Goal: Information Seeking & Learning: Learn about a topic

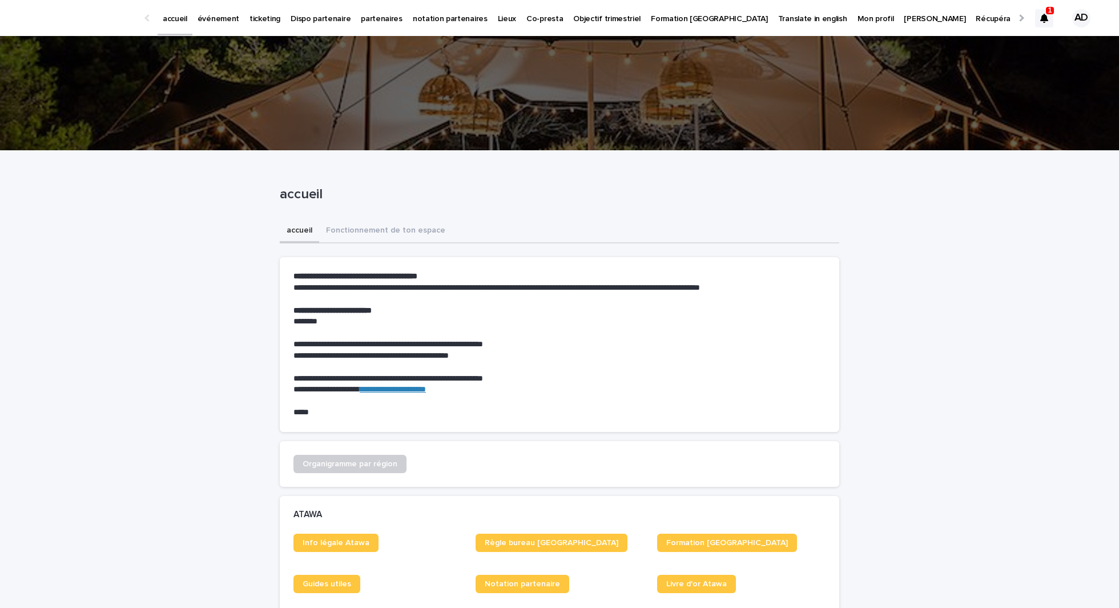
click at [263, 21] on p "ticketing" at bounding box center [265, 12] width 31 height 24
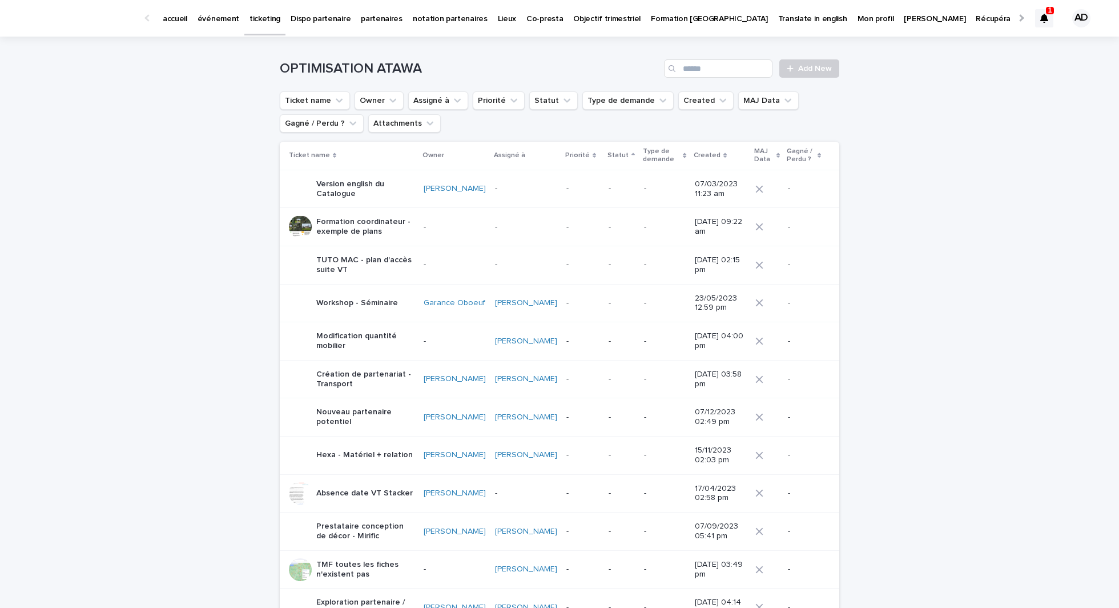
click at [433, 90] on div "OPTIMISATION ATAWA Add New" at bounding box center [560, 64] width 560 height 55
click at [453, 111] on ul "Ticket name Owner Assigné à Priorité Statut Type de demande Created MAJ Data [P…" at bounding box center [560, 112] width 564 height 46
click at [444, 95] on button "Assigné à" at bounding box center [438, 100] width 60 height 18
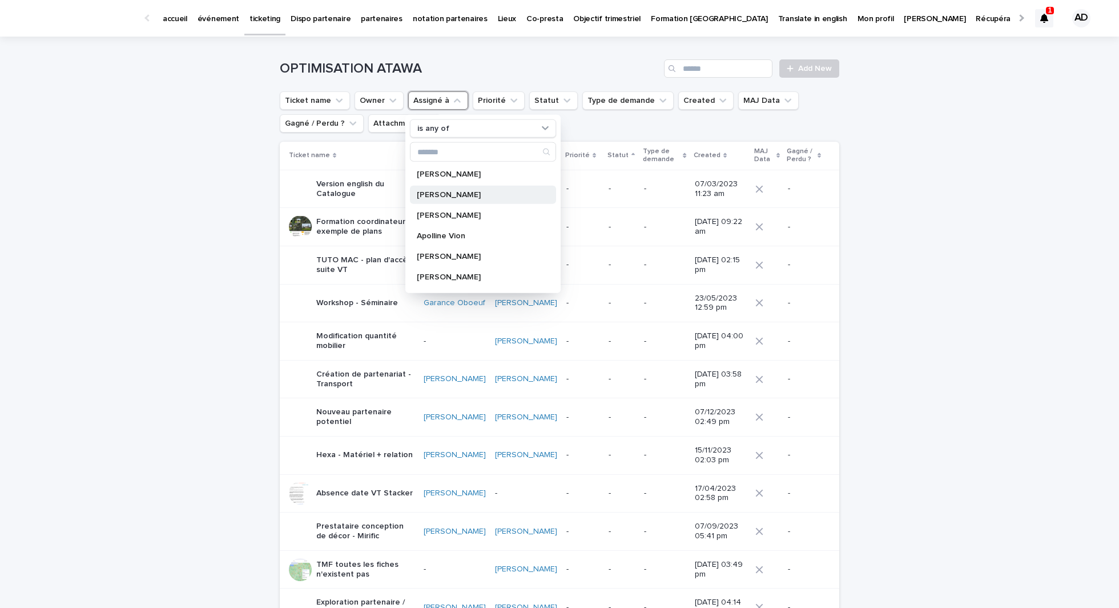
click at [478, 189] on div "Albane Dumont" at bounding box center [483, 195] width 146 height 18
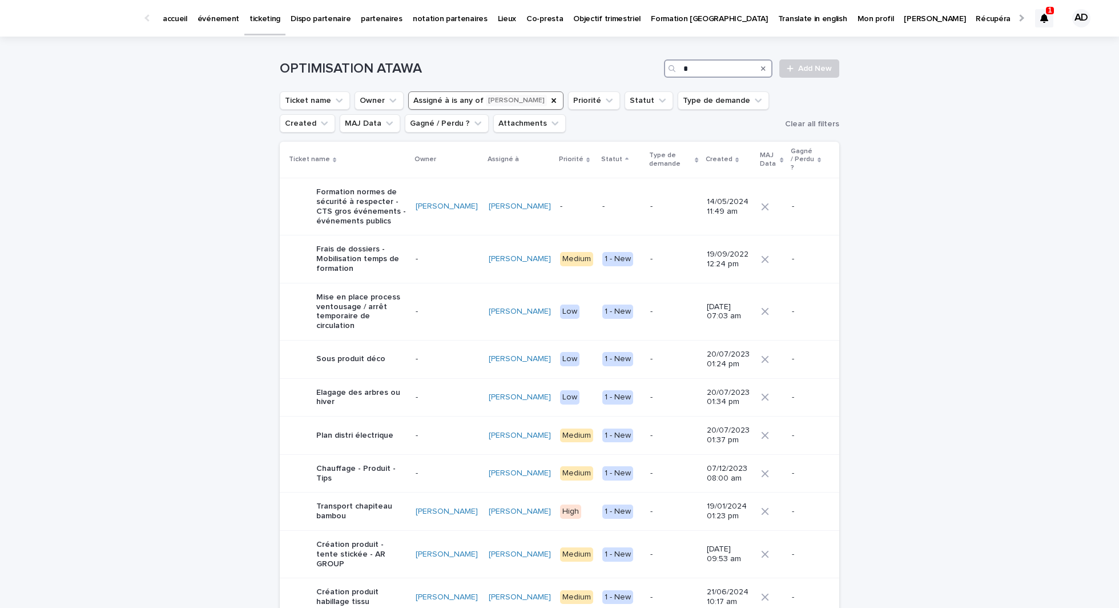
type input "*"
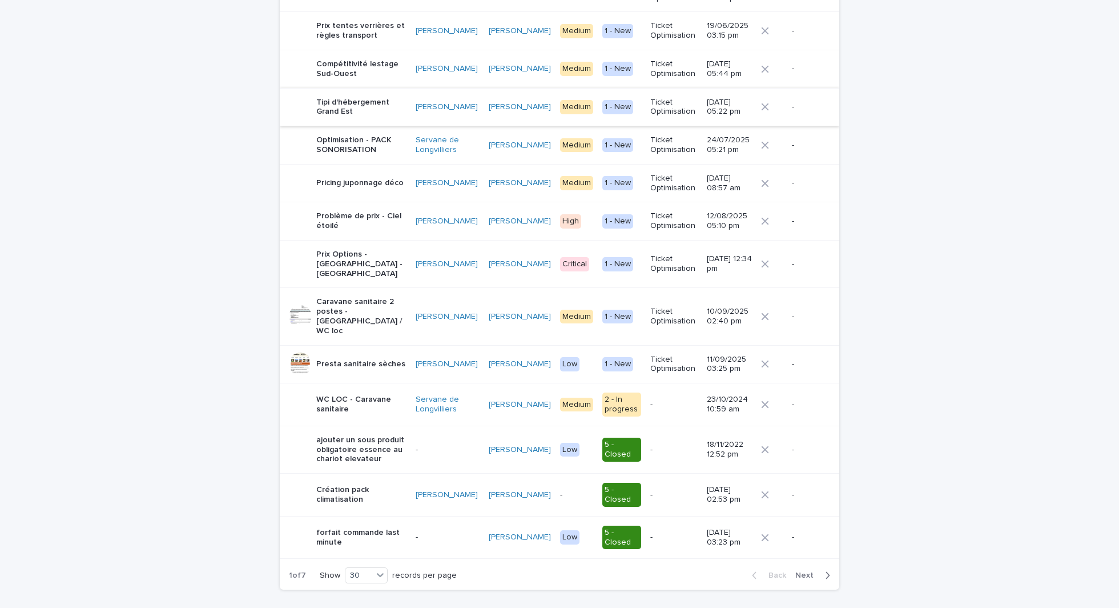
click at [387, 392] on div "WC LOC - Caravane sanitaire" at bounding box center [361, 403] width 90 height 22
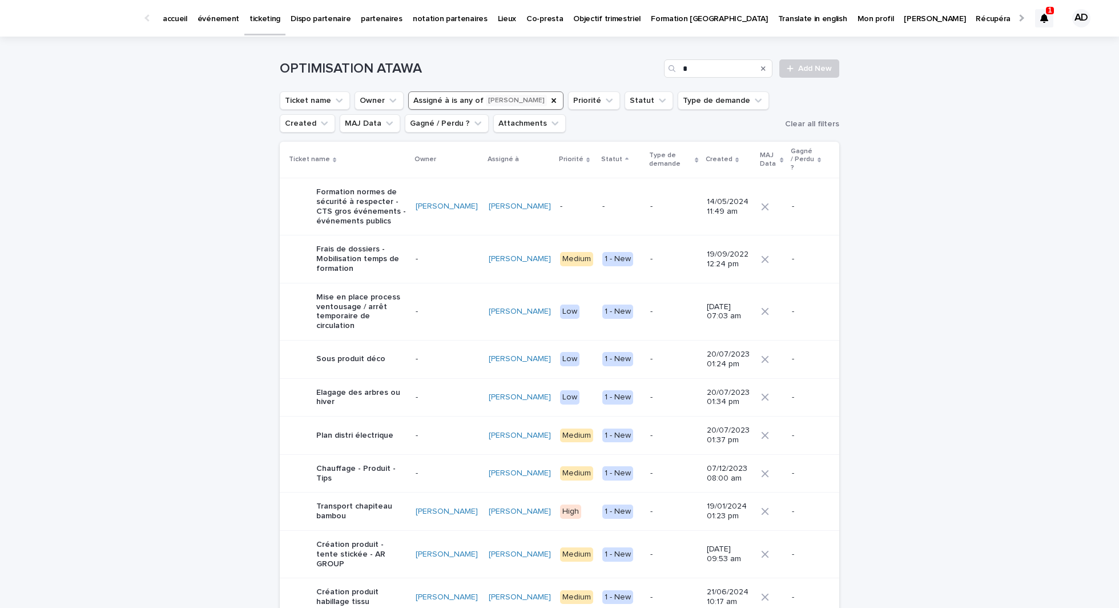
scroll to position [899, 0]
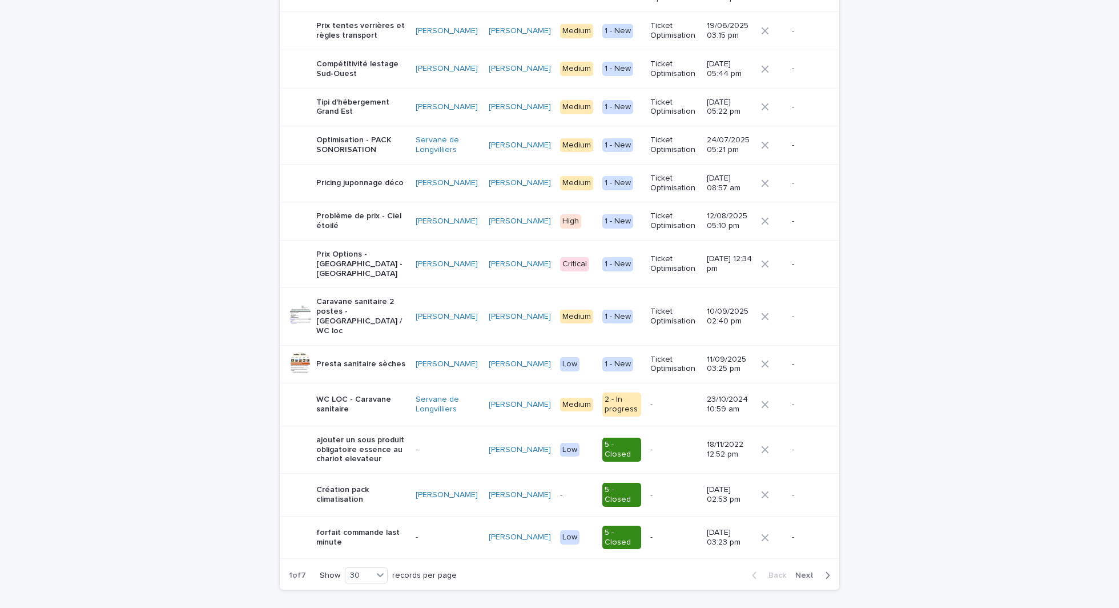
click at [397, 359] on p "Presta sanitaire sèches" at bounding box center [360, 364] width 89 height 10
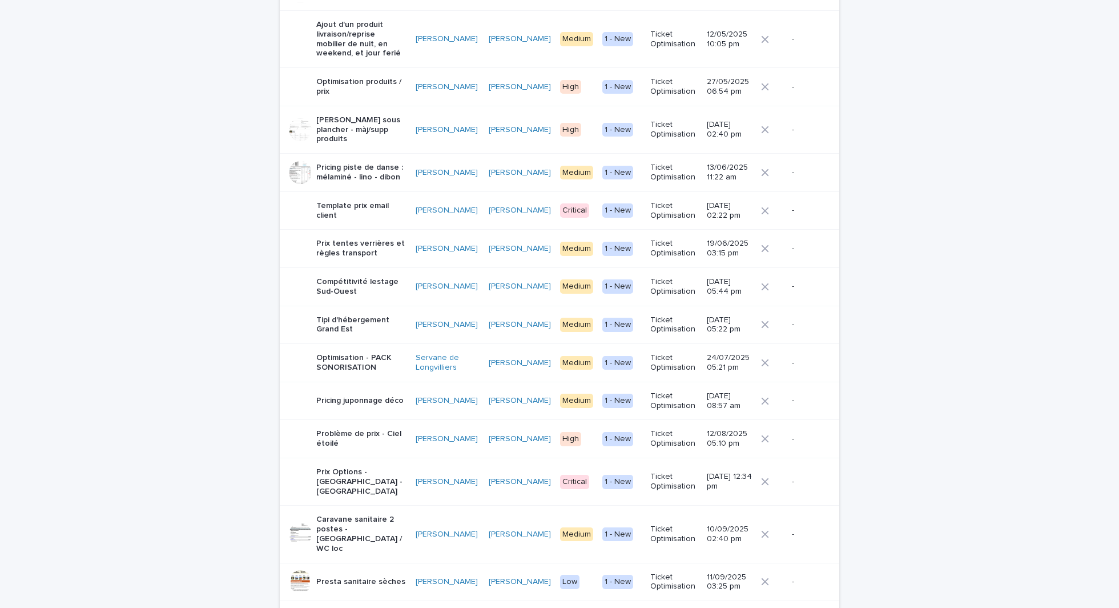
scroll to position [899, 0]
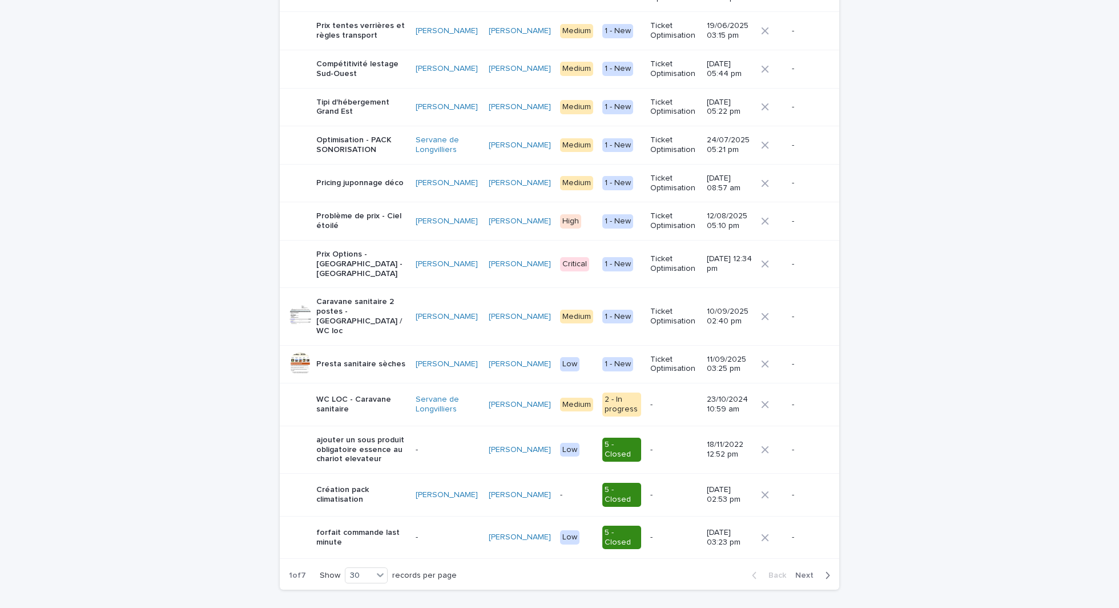
click at [351, 297] on p "Caravane sanitaire 2 postes - Happee / WC loc" at bounding box center [361, 316] width 90 height 38
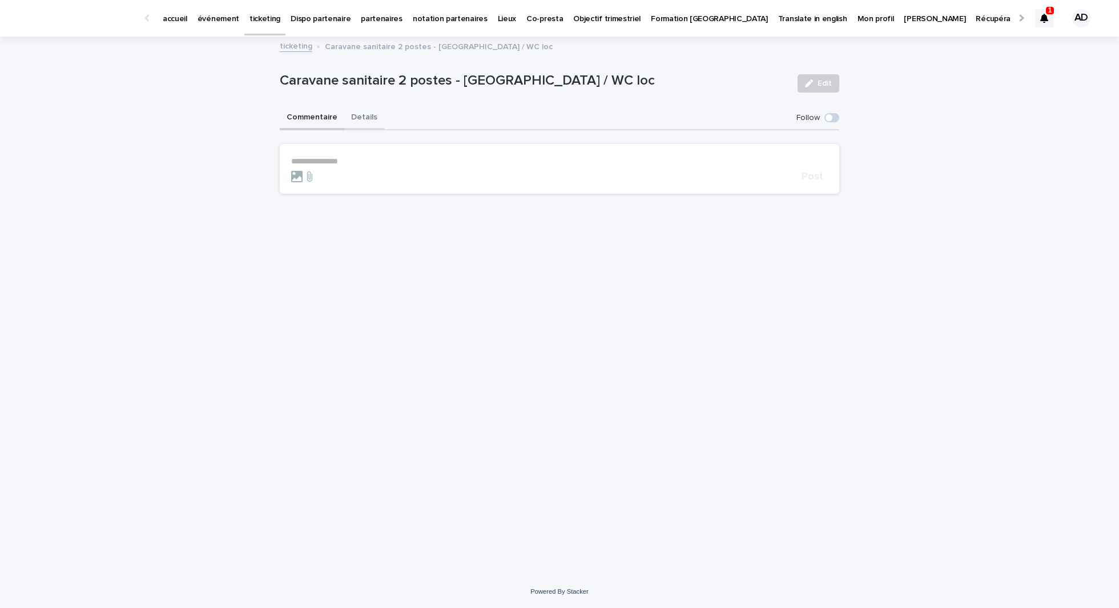
click at [364, 118] on button "Details" at bounding box center [364, 118] width 40 height 24
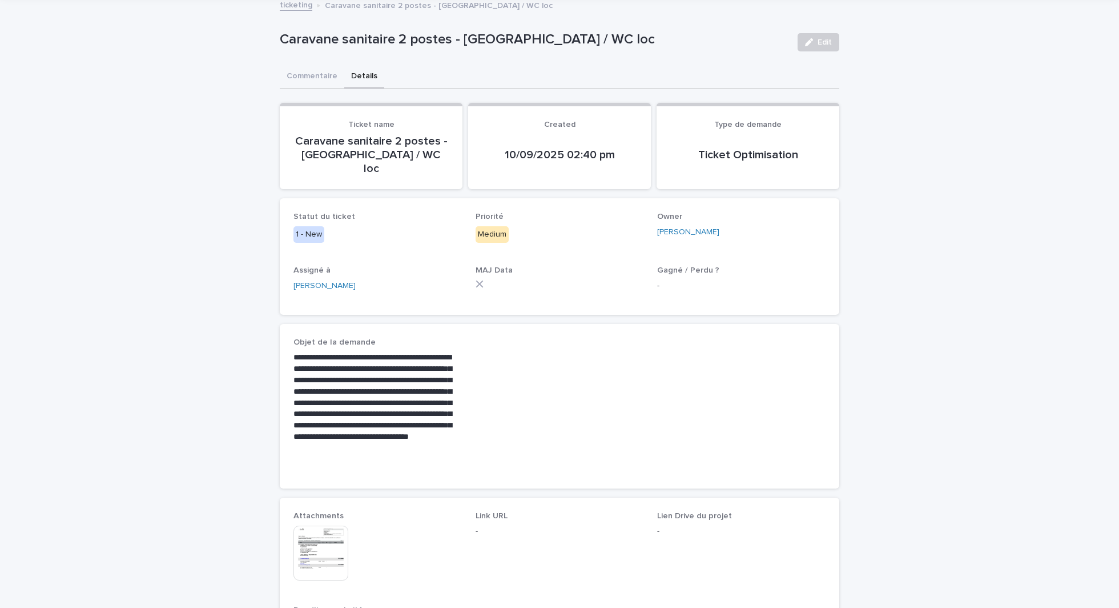
scroll to position [45, 0]
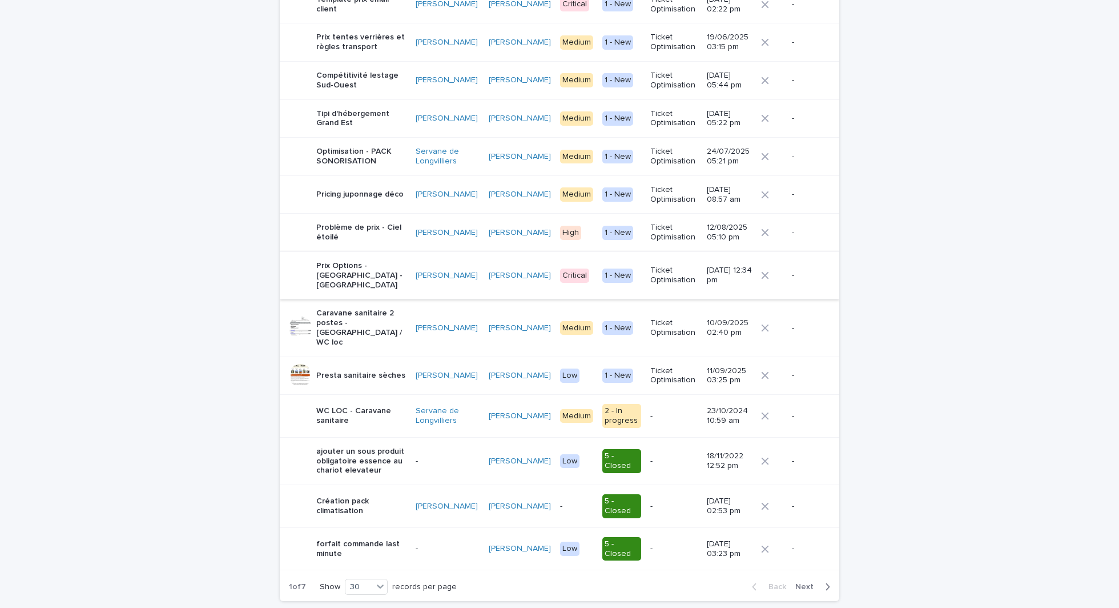
scroll to position [885, 0]
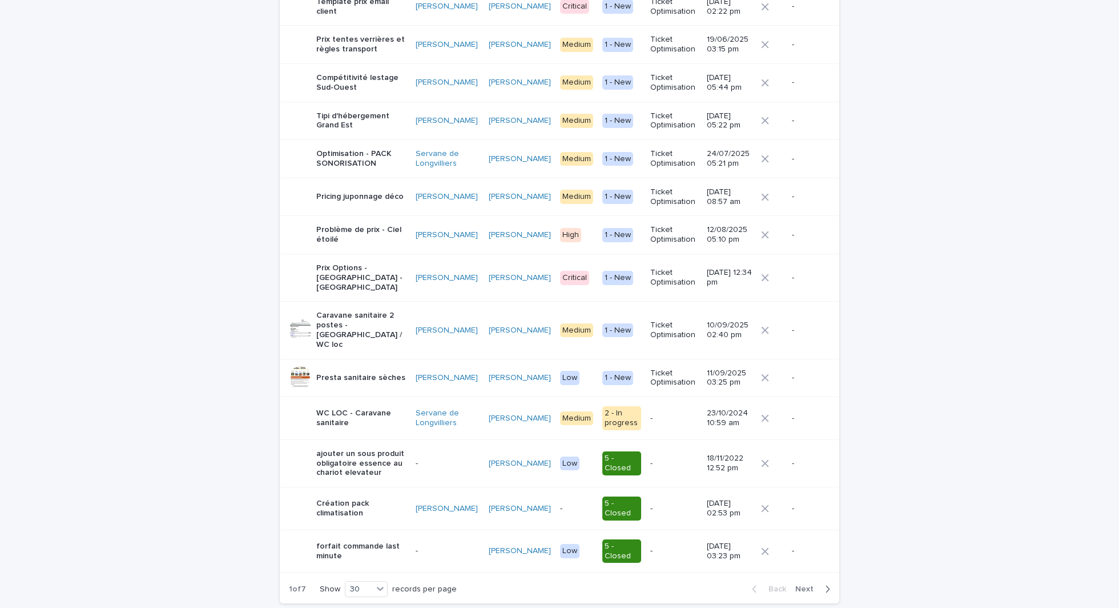
click at [392, 263] on p "Prix Options - Hauts de France - Belgique" at bounding box center [361, 277] width 90 height 29
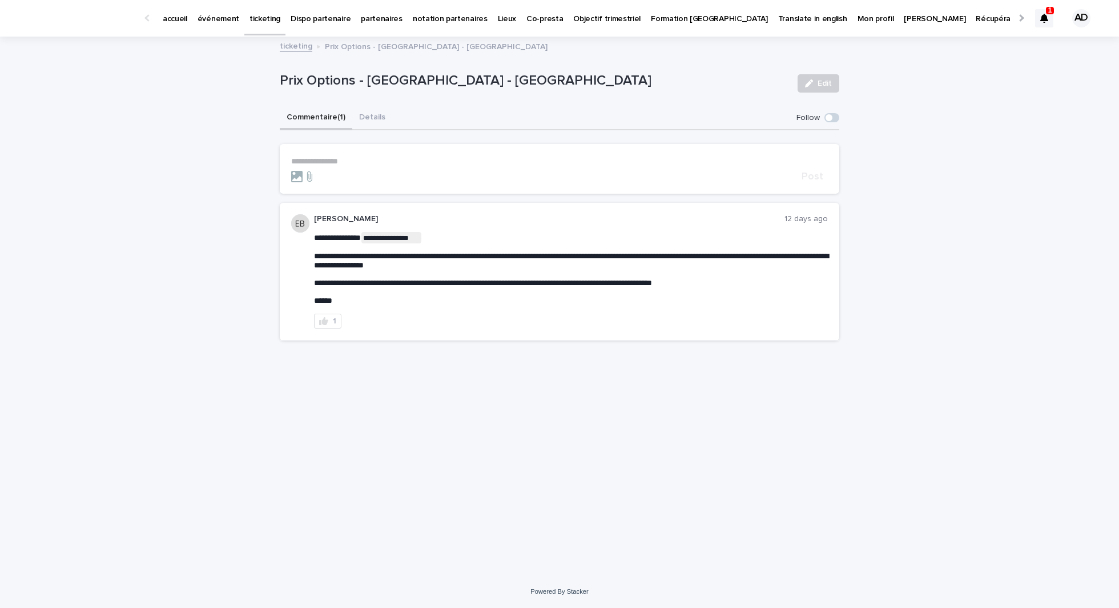
click at [165, 182] on div "**********" at bounding box center [559, 306] width 1119 height 537
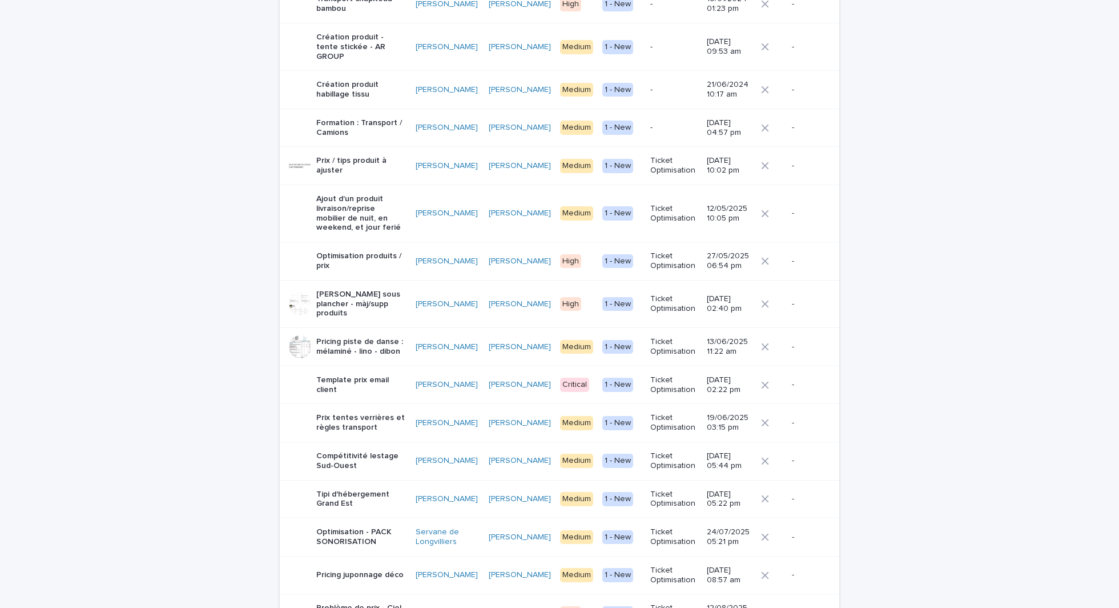
scroll to position [899, 0]
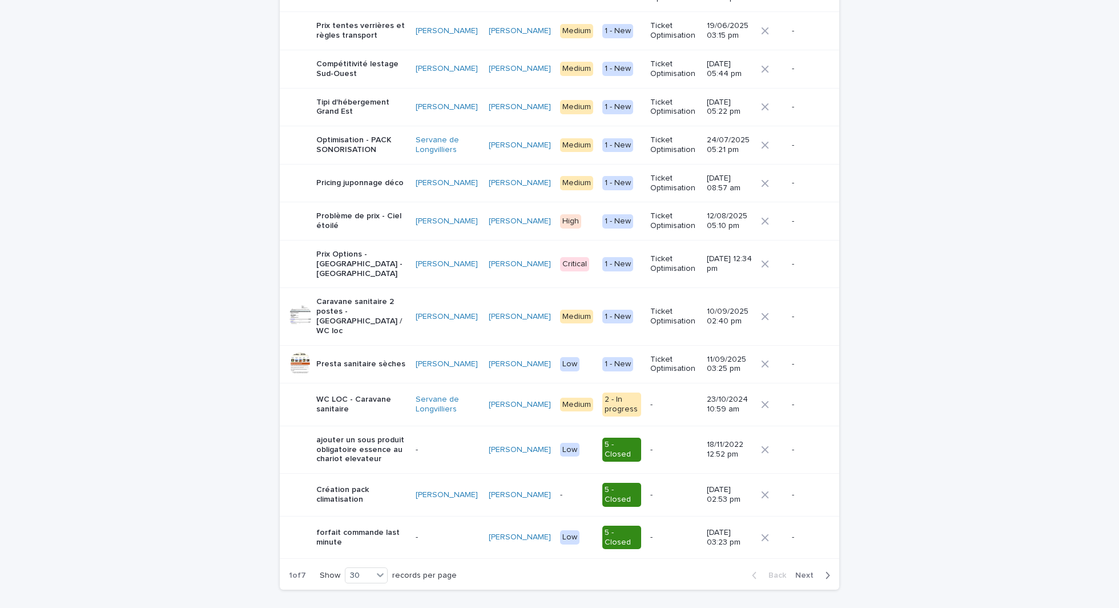
click at [388, 211] on p "Problème de prix - Ciel étoilé" at bounding box center [361, 220] width 90 height 19
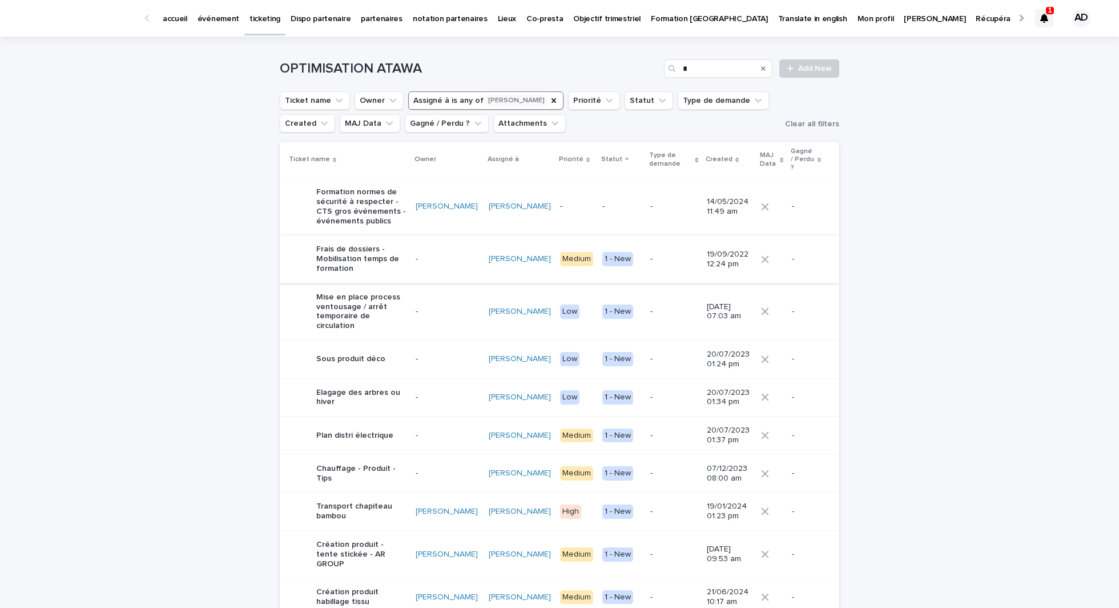
scroll to position [899, 0]
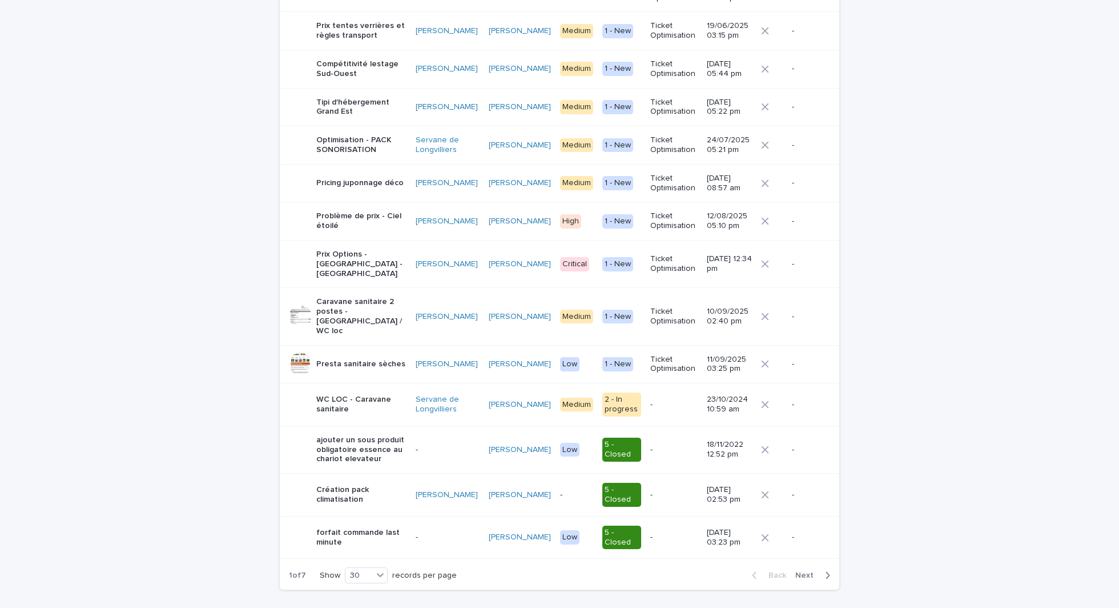
click at [379, 178] on p "Pricing juponnage déco" at bounding box center [359, 183] width 87 height 10
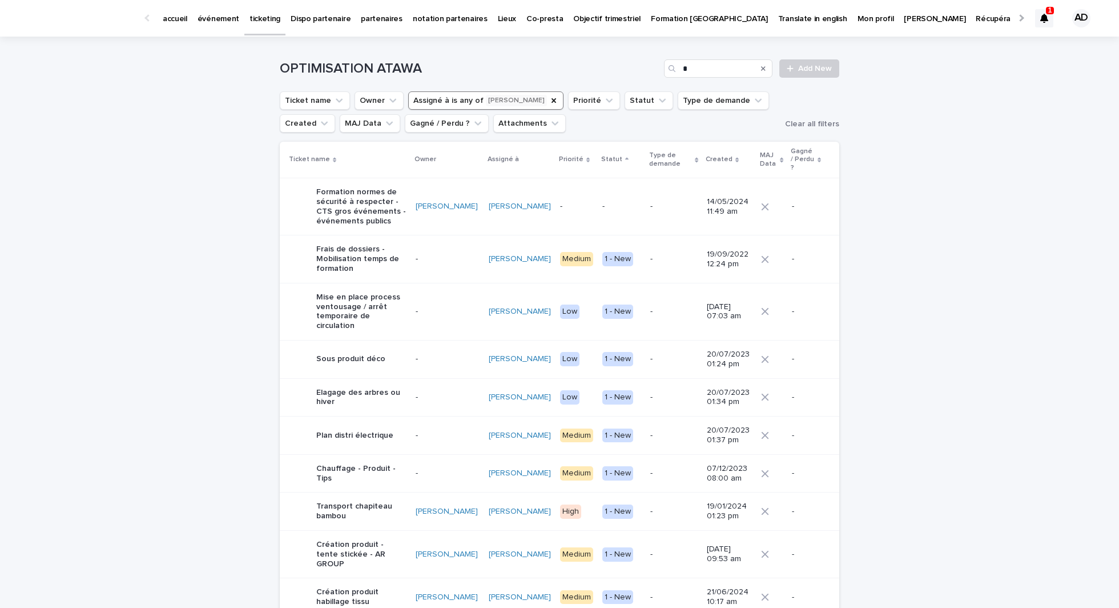
click at [372, 587] on p "Création produit habillage tissu" at bounding box center [361, 596] width 90 height 19
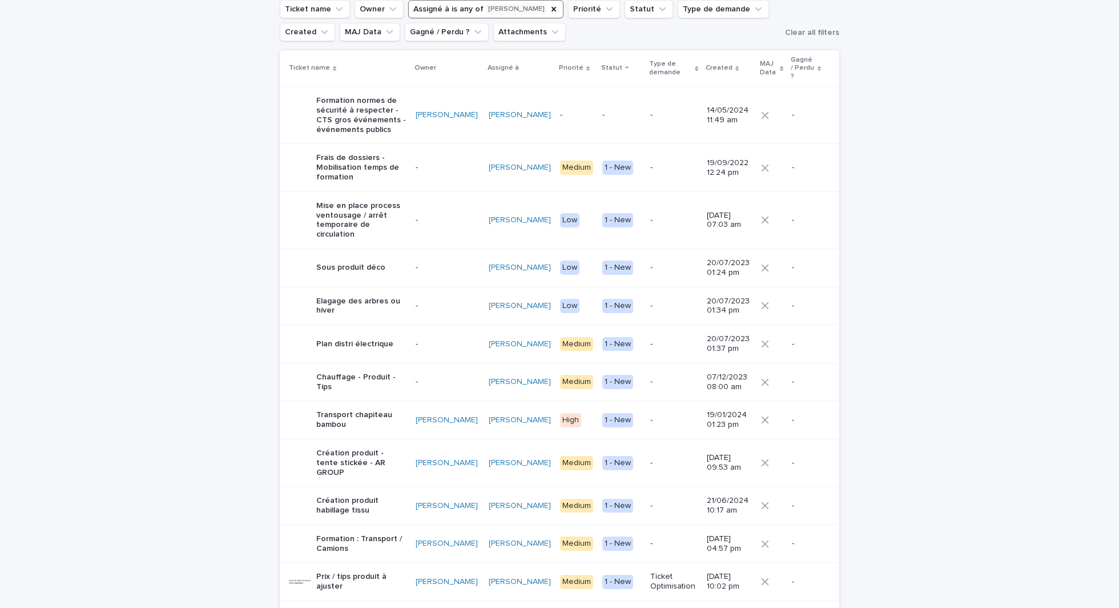
scroll to position [92, 0]
click at [370, 258] on div "Sous produit déco" at bounding box center [350, 267] width 69 height 19
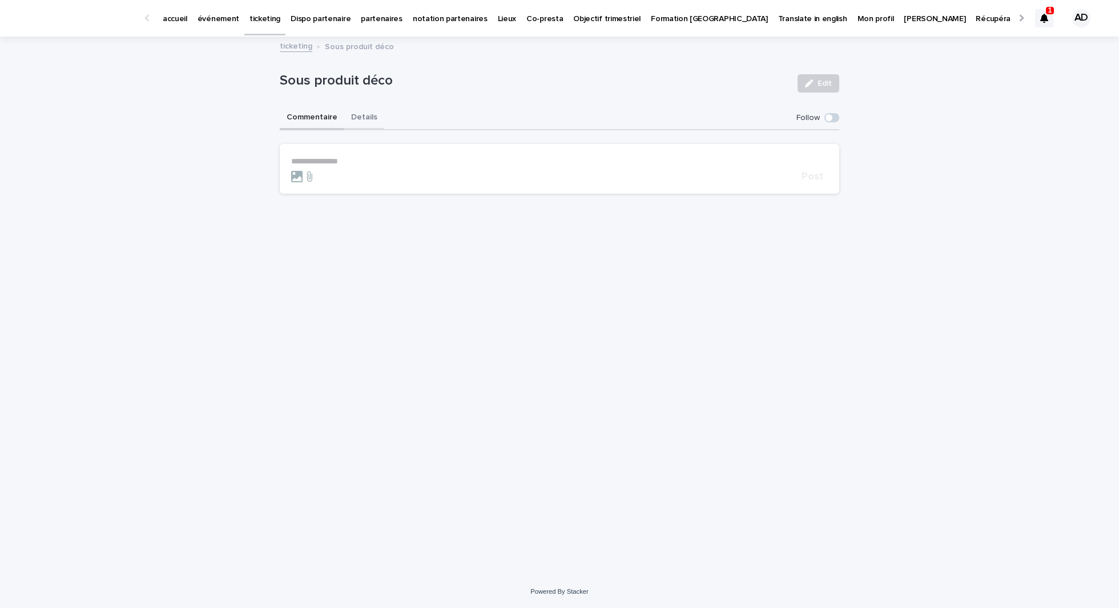
click at [362, 114] on button "Details" at bounding box center [364, 118] width 40 height 24
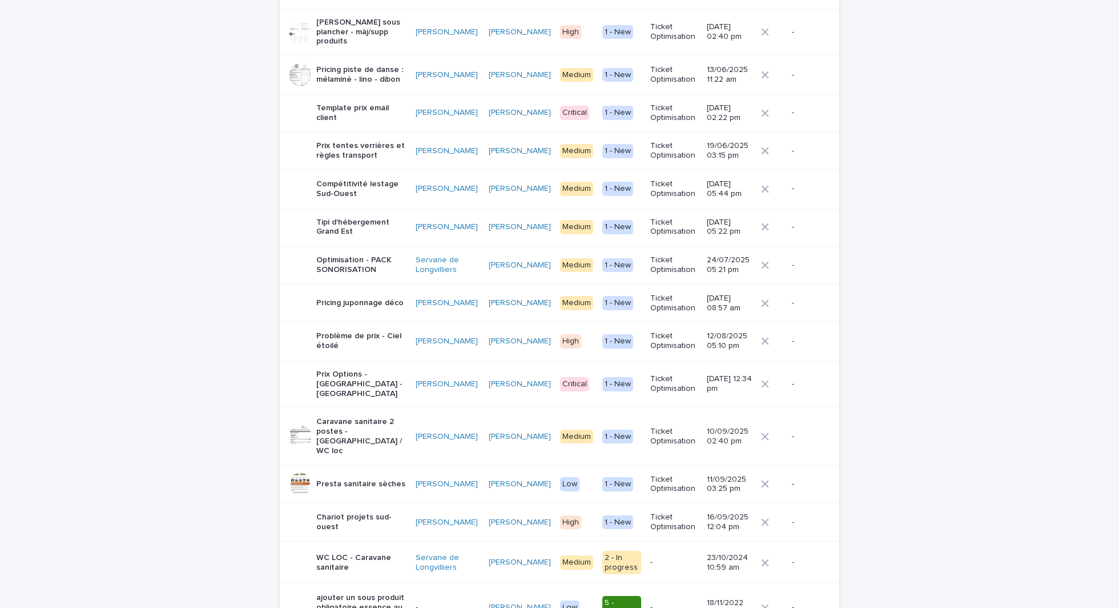
scroll to position [784, 0]
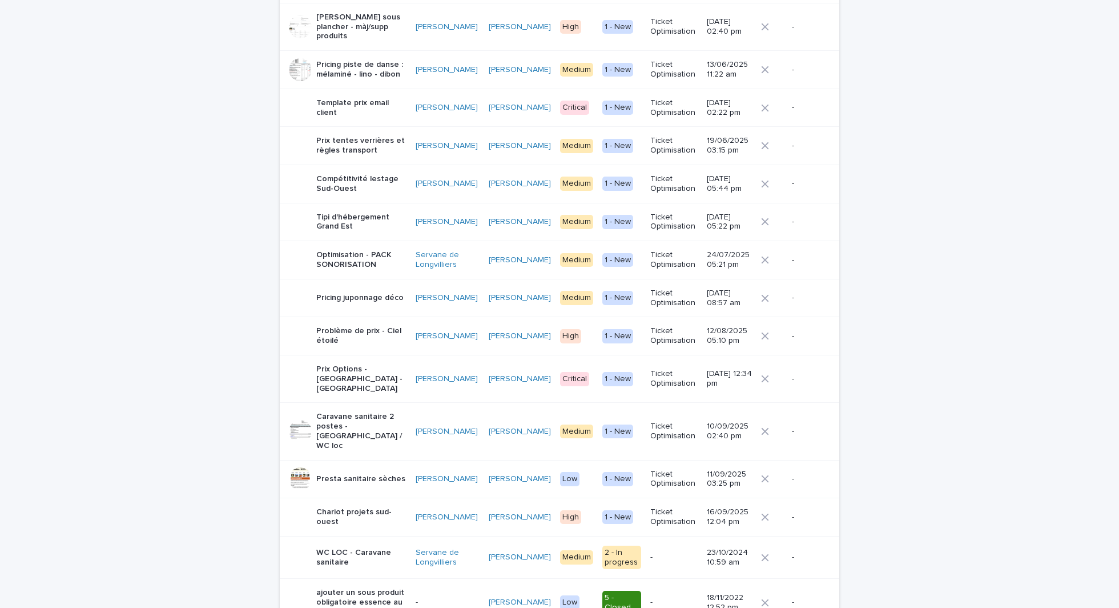
click at [369, 60] on p "Pricing piste de danse : mélaminé - lino - dibon" at bounding box center [361, 69] width 90 height 19
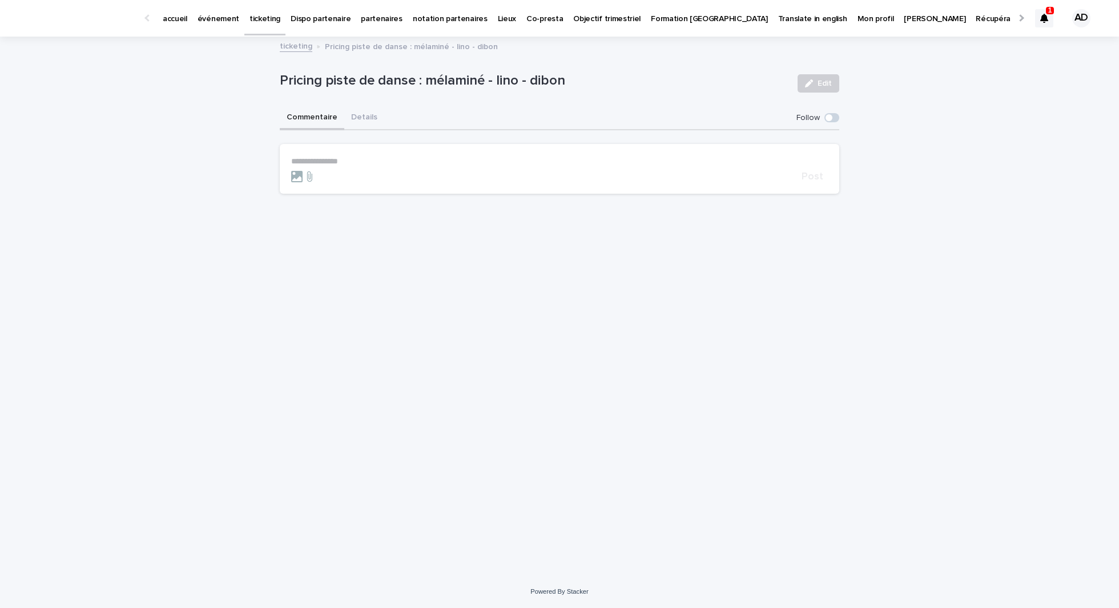
click at [365, 105] on div "Pricing piste de danse : mélaminé - lino - dibon Edit" at bounding box center [560, 84] width 560 height 46
click at [355, 105] on div "Pricing piste de danse : mélaminé - lino - dibon Edit" at bounding box center [560, 84] width 560 height 46
click at [355, 111] on button "Details" at bounding box center [364, 118] width 40 height 24
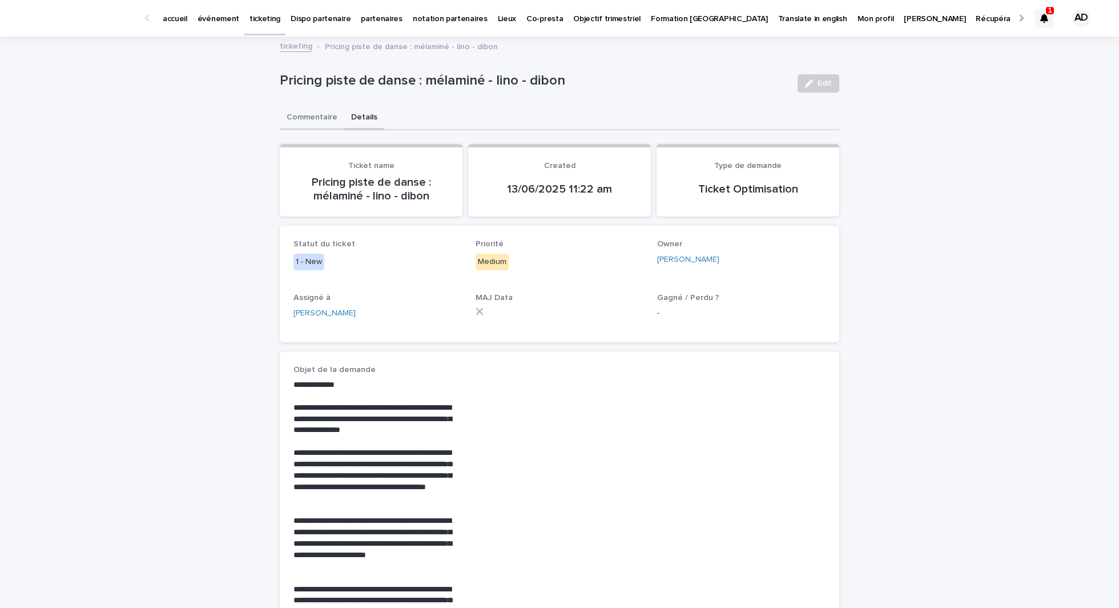
click at [311, 115] on button "Commentaire" at bounding box center [312, 118] width 65 height 24
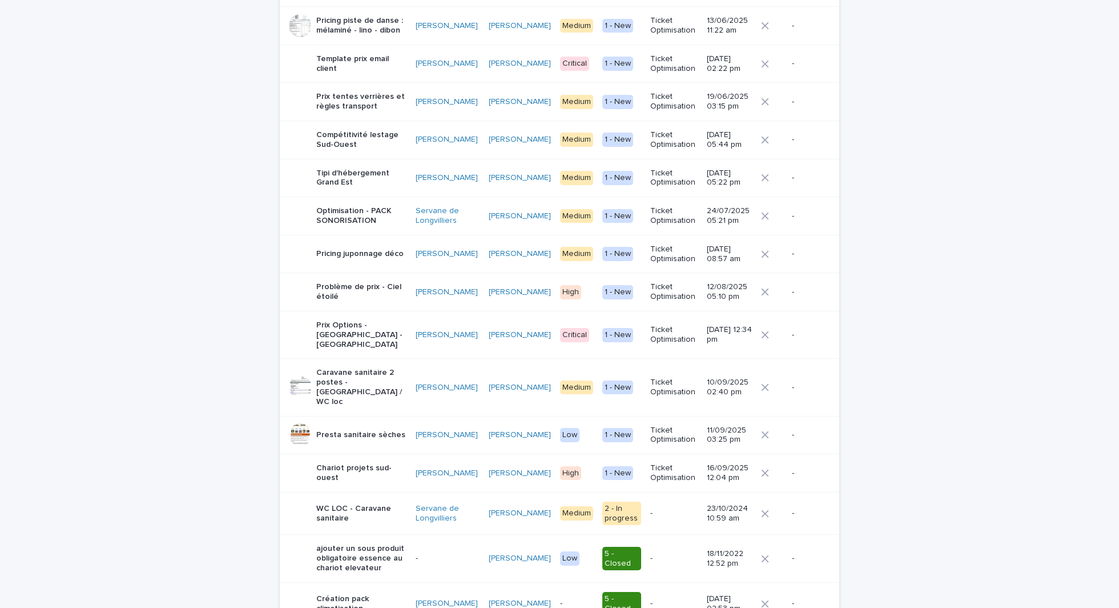
scroll to position [830, 0]
click at [350, 457] on div "Chariot projets sud-ouest" at bounding box center [348, 471] width 118 height 29
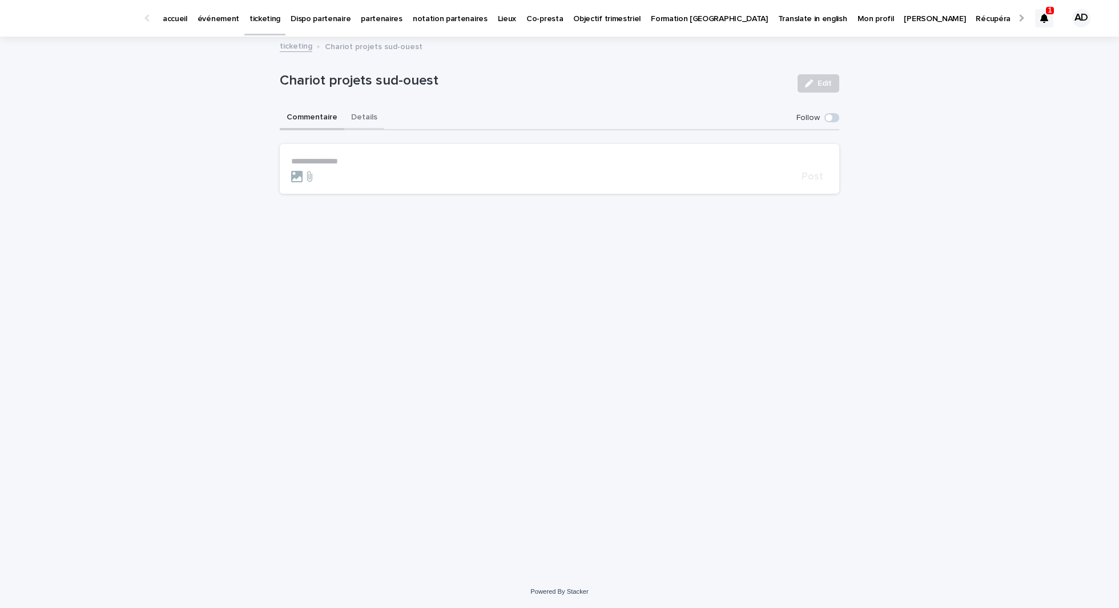
click at [355, 109] on button "Details" at bounding box center [364, 118] width 40 height 24
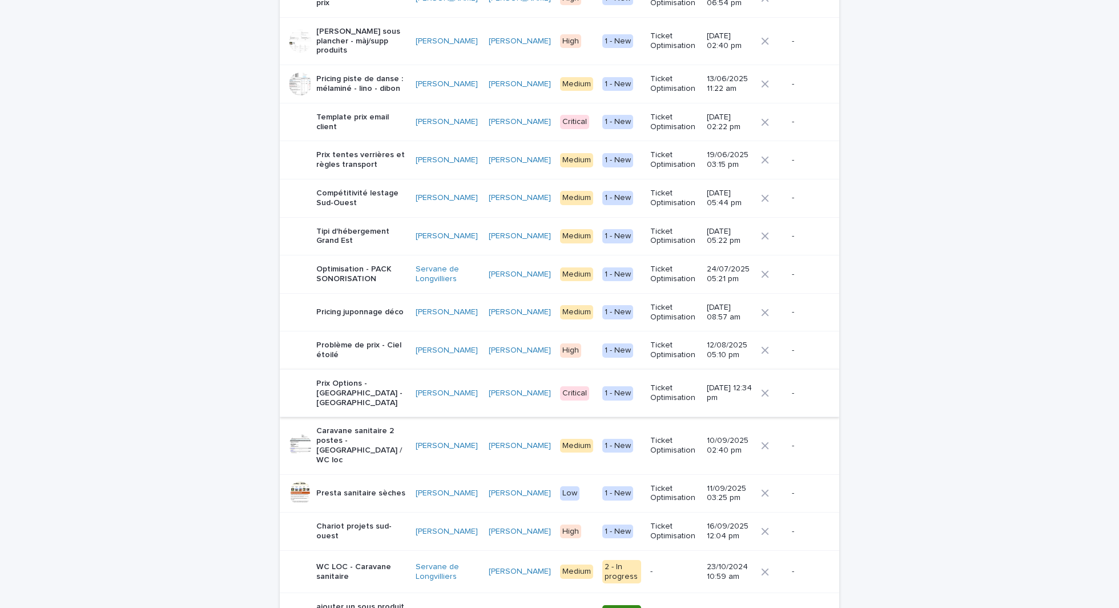
scroll to position [768, 0]
click at [381, 523] on p "Chariot projets sud-ouest" at bounding box center [361, 532] width 90 height 19
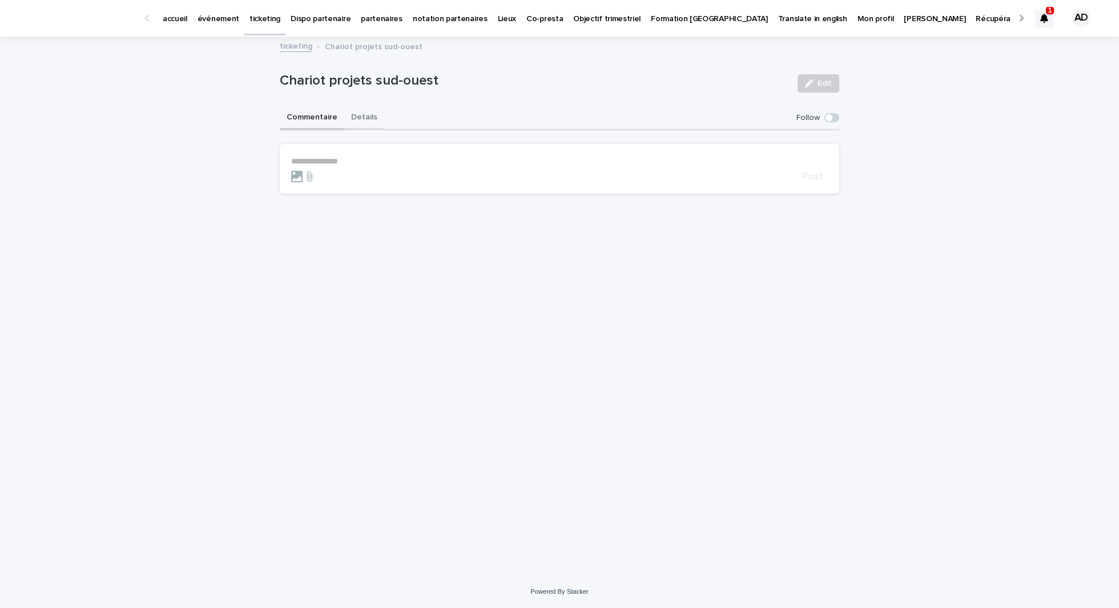
click at [362, 118] on button "Details" at bounding box center [364, 118] width 40 height 24
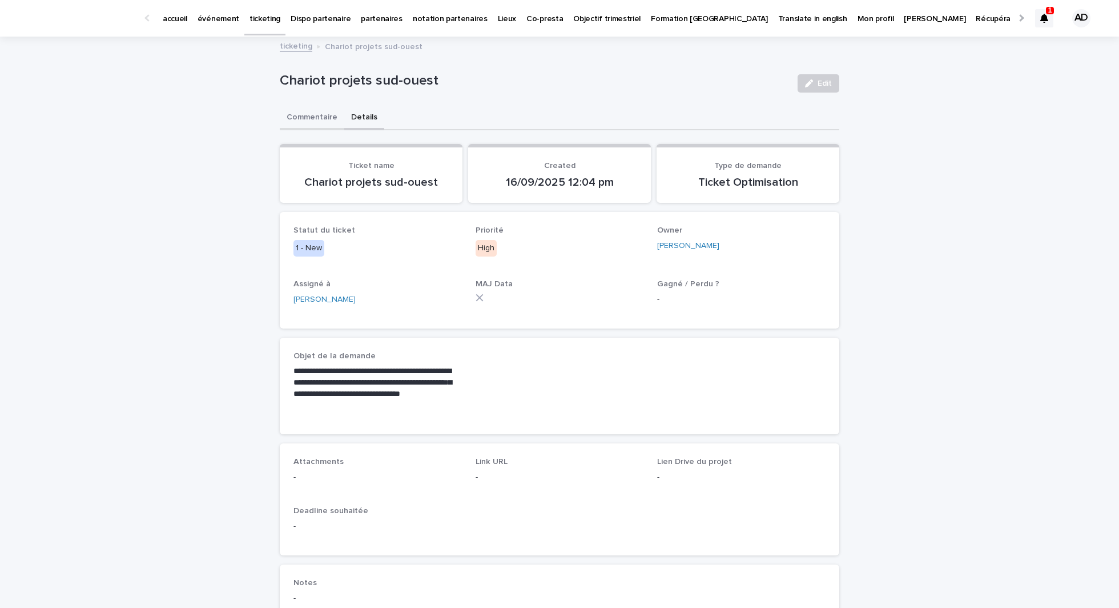
click at [318, 109] on button "Commentaire" at bounding box center [312, 118] width 65 height 24
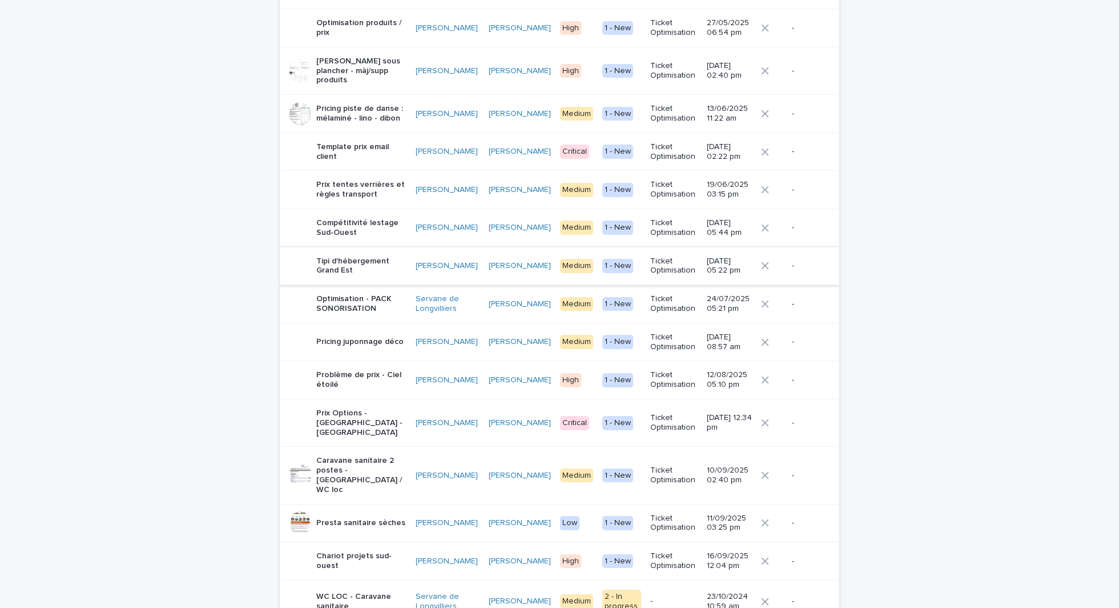
scroll to position [732, 0]
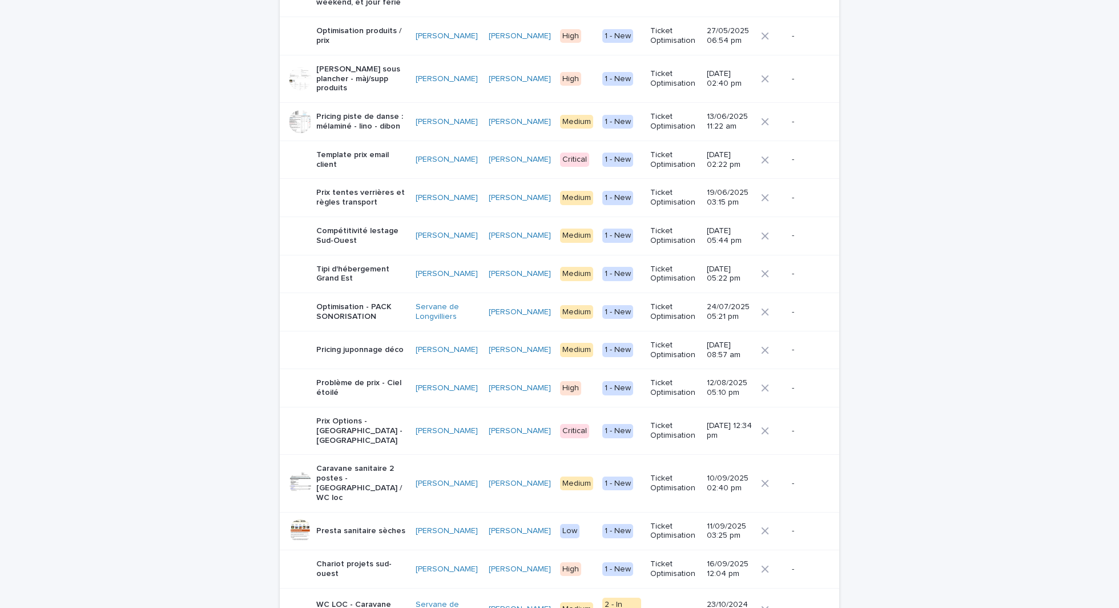
click at [377, 302] on p "Optimisation - PACK SONORISATION" at bounding box center [361, 311] width 90 height 19
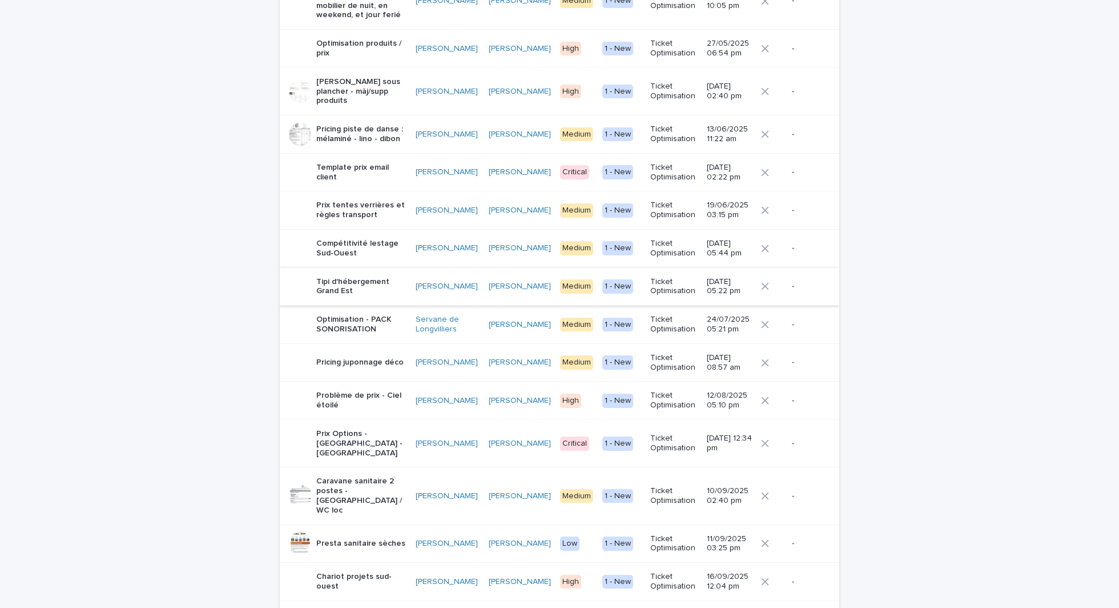
scroll to position [711, 0]
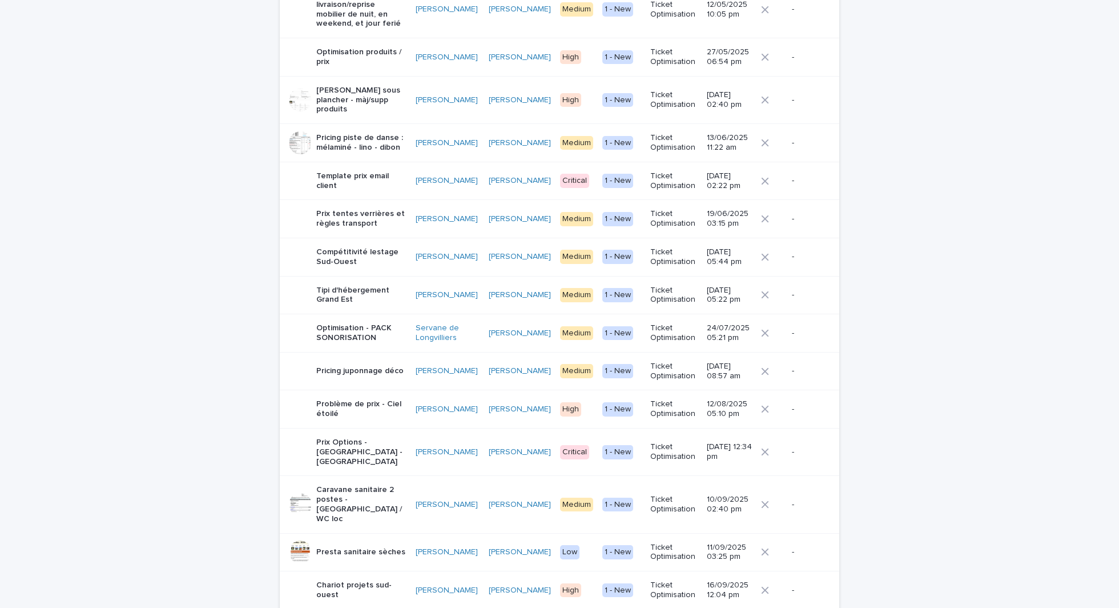
click at [386, 247] on p "Compétitivité lestage Sud-Ouest" at bounding box center [361, 256] width 90 height 19
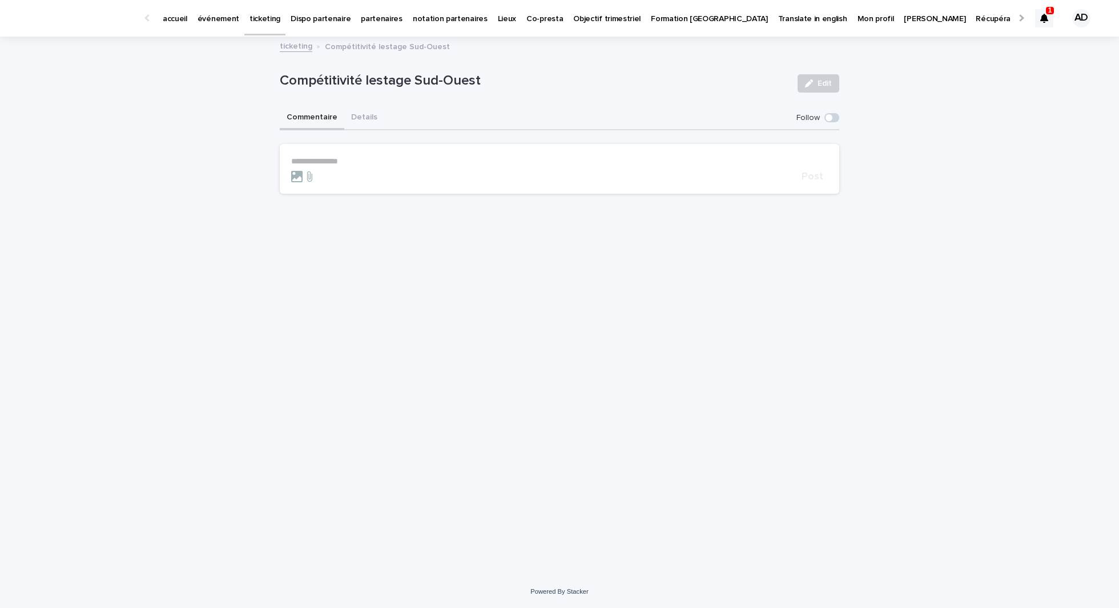
click at [366, 131] on div "**********" at bounding box center [560, 161] width 560 height 63
click at [366, 115] on button "Details" at bounding box center [364, 118] width 40 height 24
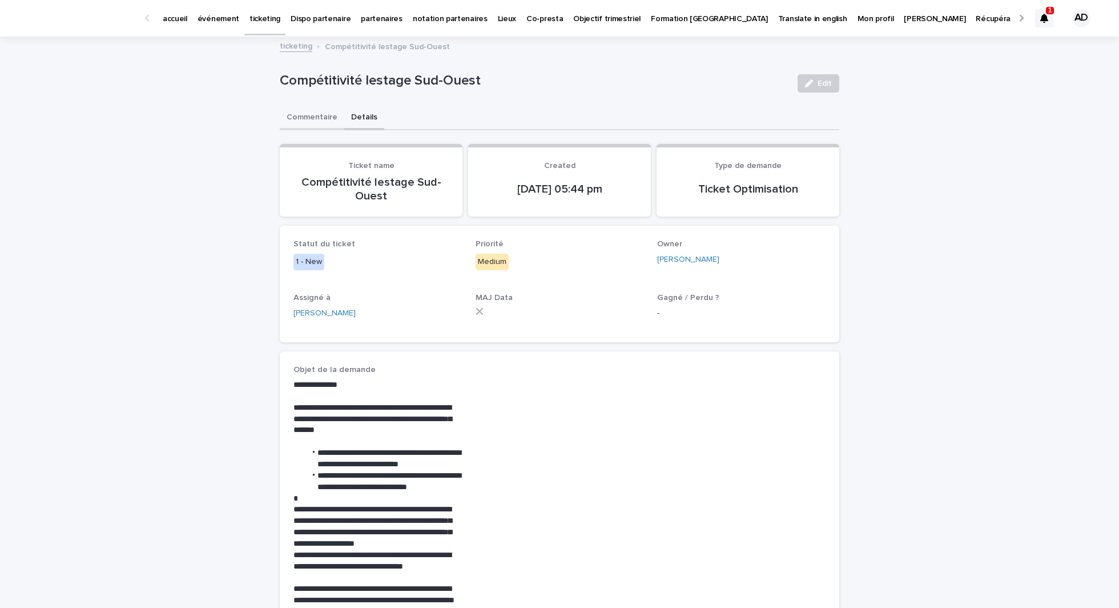
click at [326, 120] on button "Commentaire" at bounding box center [312, 118] width 65 height 24
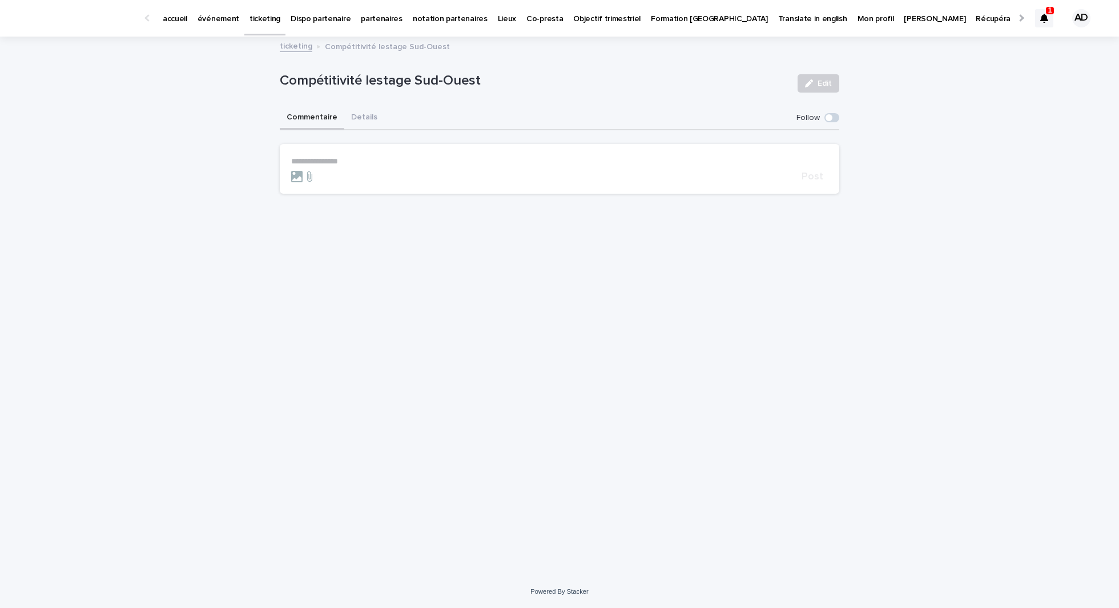
click at [335, 240] on div "**********" at bounding box center [559, 292] width 571 height 509
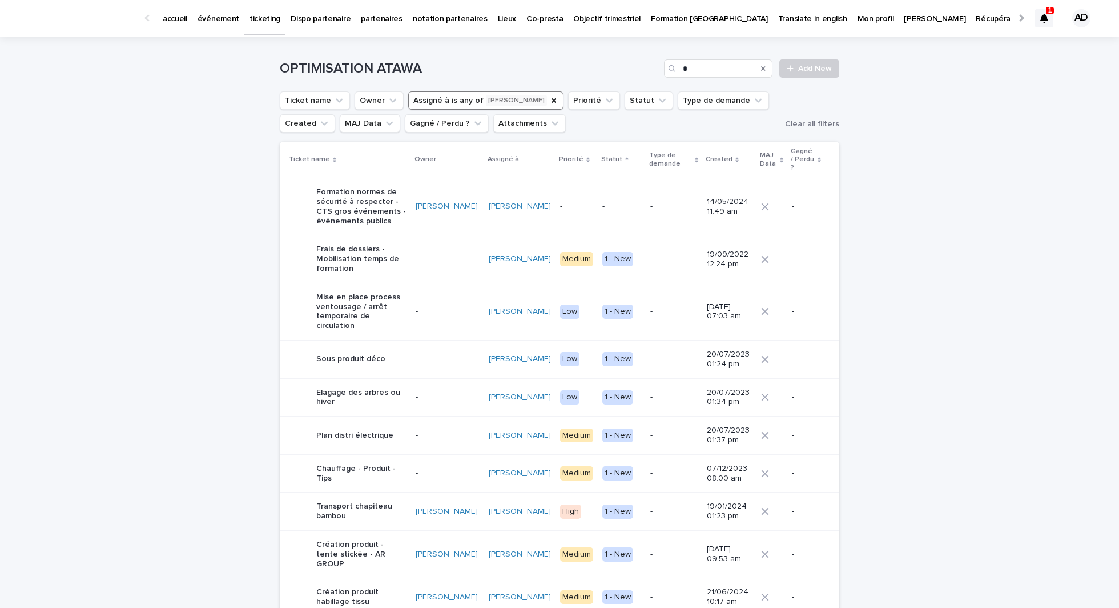
click at [1053, 21] on div "1 AD" at bounding box center [1065, 18] width 61 height 48
click at [1045, 19] on icon at bounding box center [1045, 18] width 8 height 9
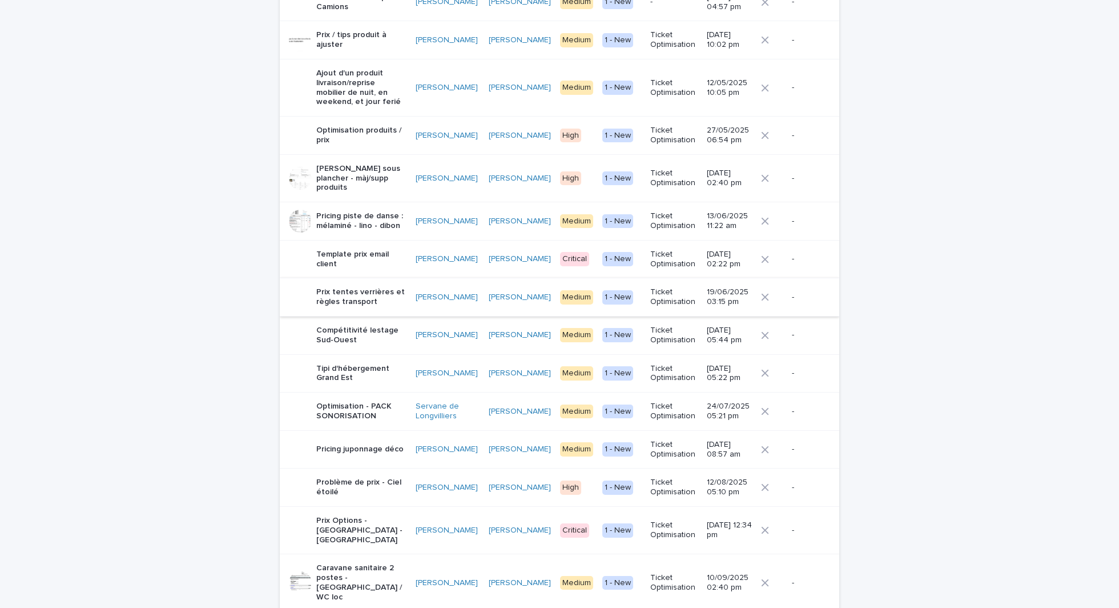
scroll to position [627, 0]
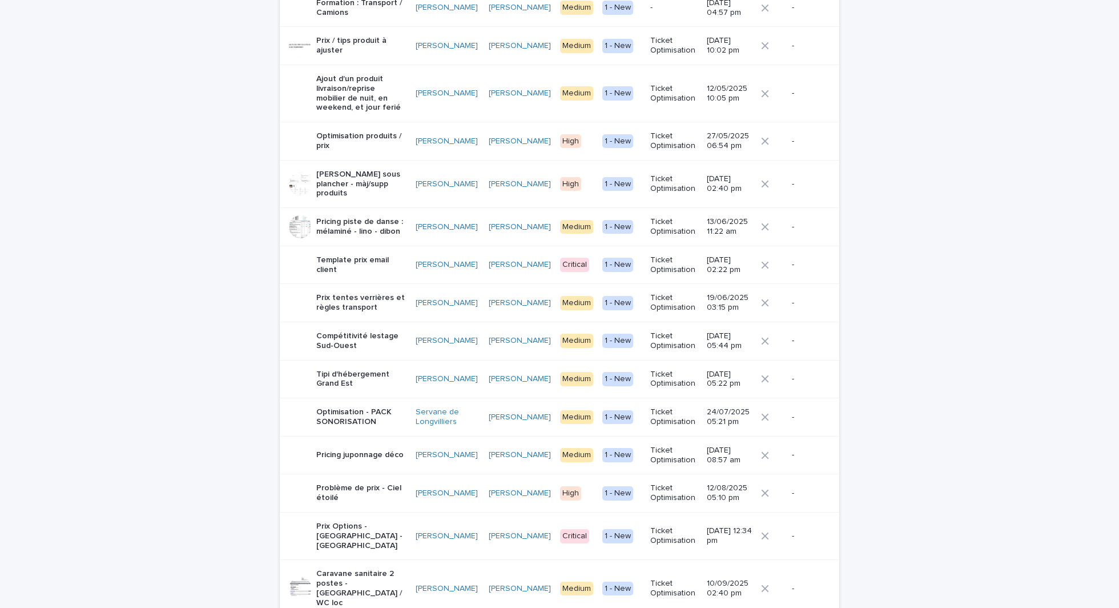
click at [355, 293] on p "Prix tentes verrières et règles transport" at bounding box center [361, 302] width 90 height 19
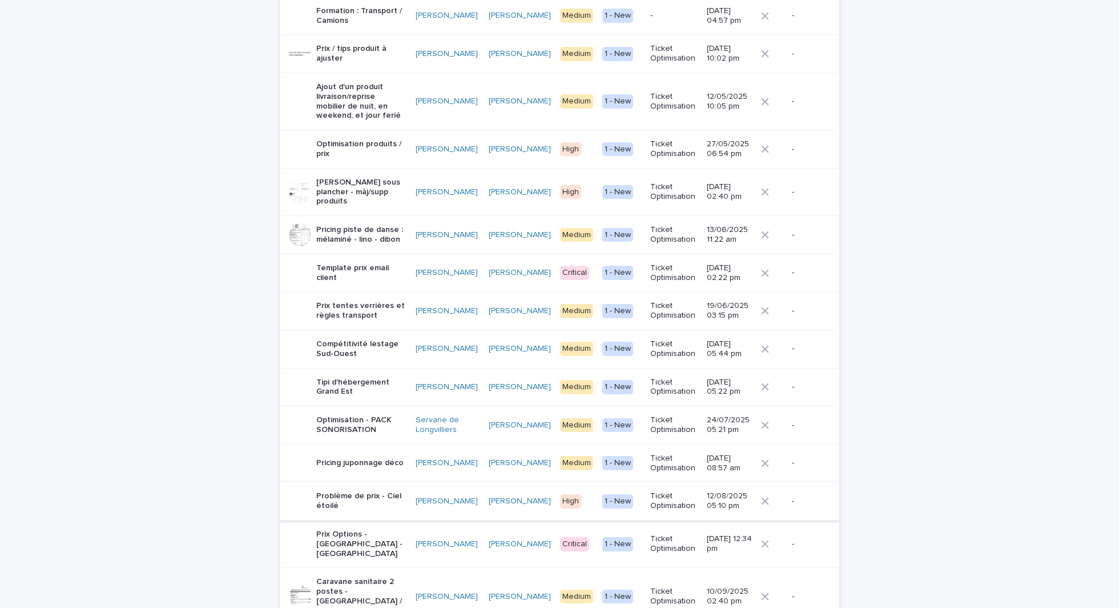
scroll to position [610, 0]
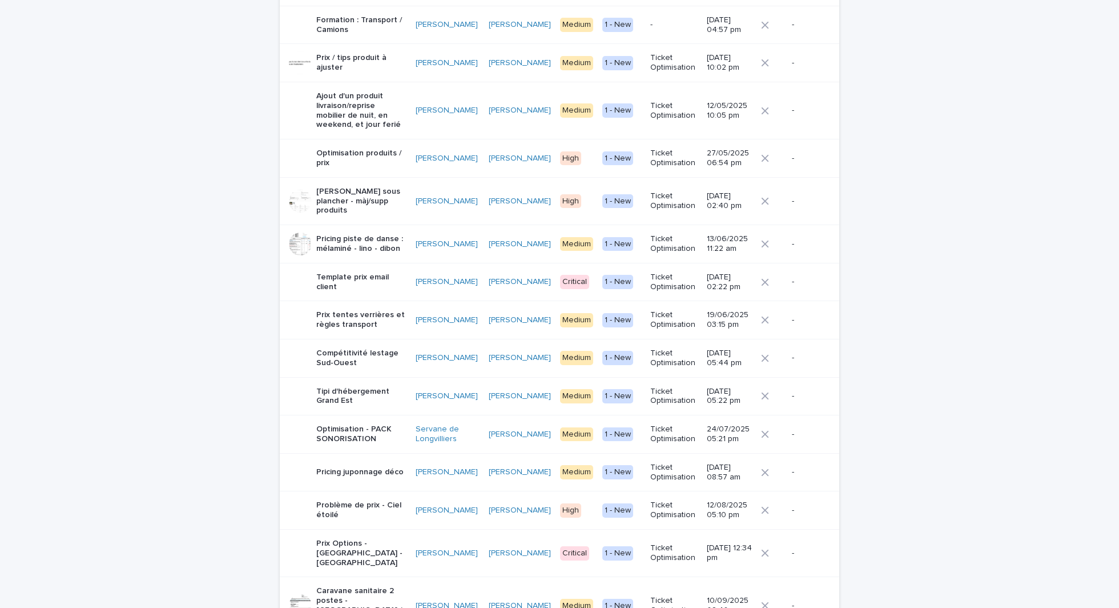
click at [371, 272] on p "Template prix email client" at bounding box center [361, 281] width 90 height 19
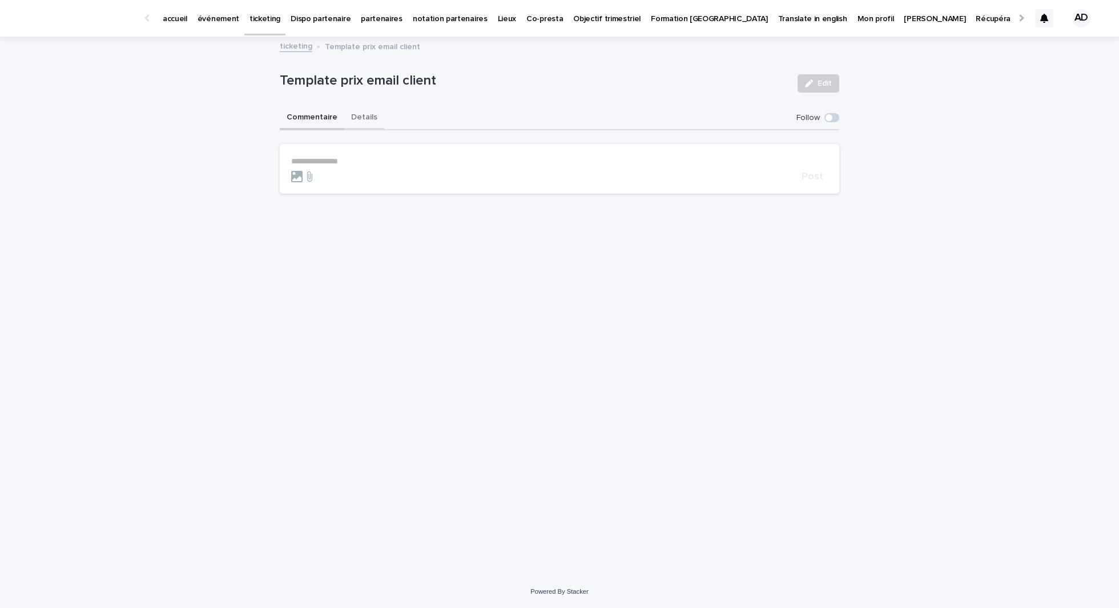
click at [371, 126] on button "Details" at bounding box center [364, 118] width 40 height 24
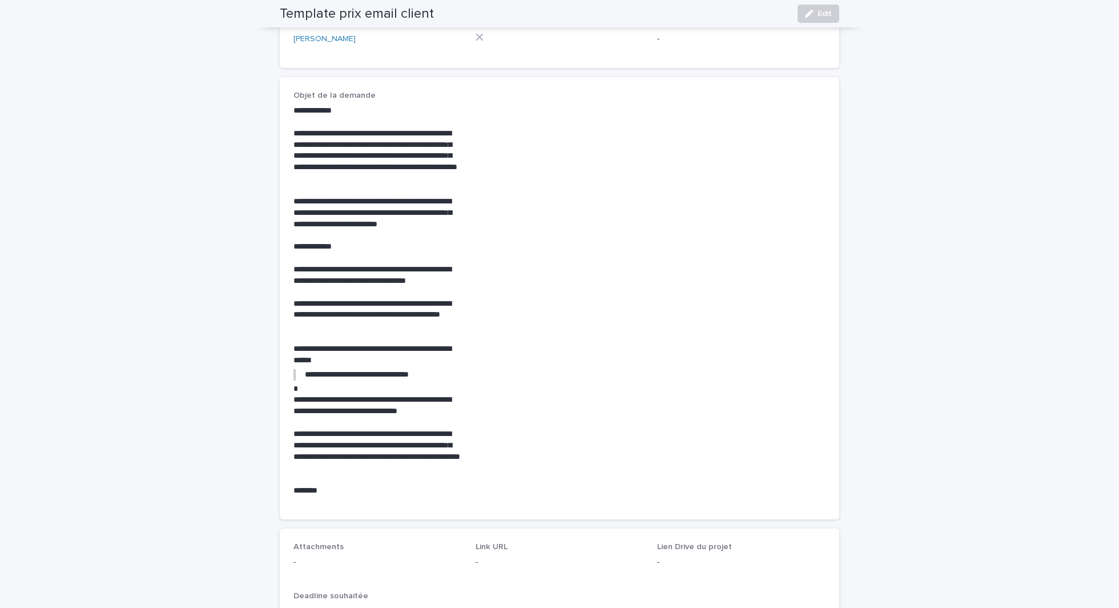
scroll to position [261, 0]
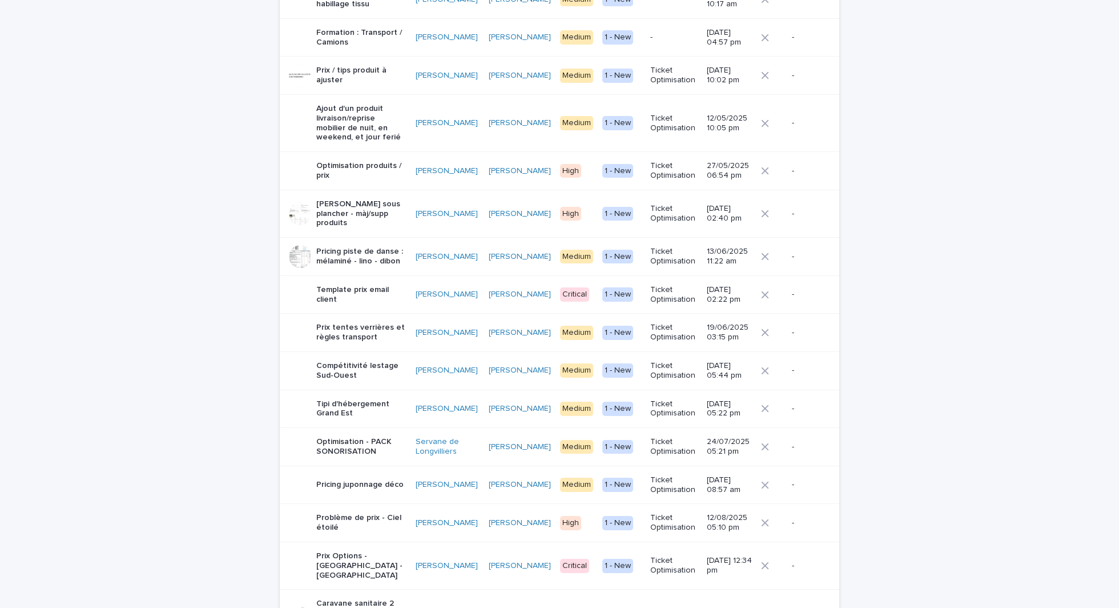
scroll to position [595, 0]
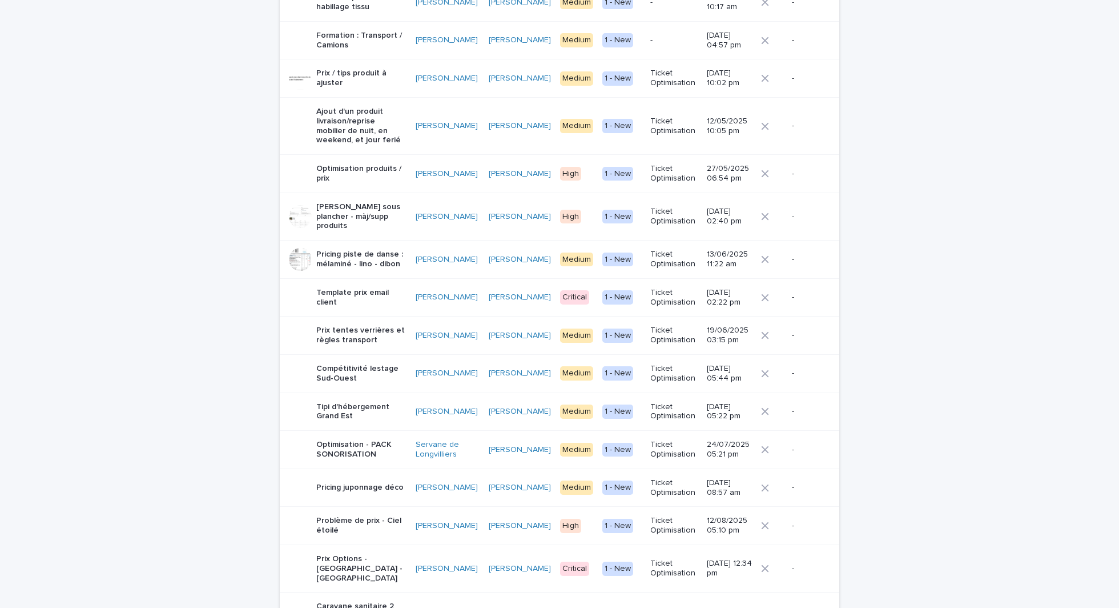
click at [350, 202] on p "Lestage sous plancher - màj/supp produits" at bounding box center [361, 216] width 90 height 29
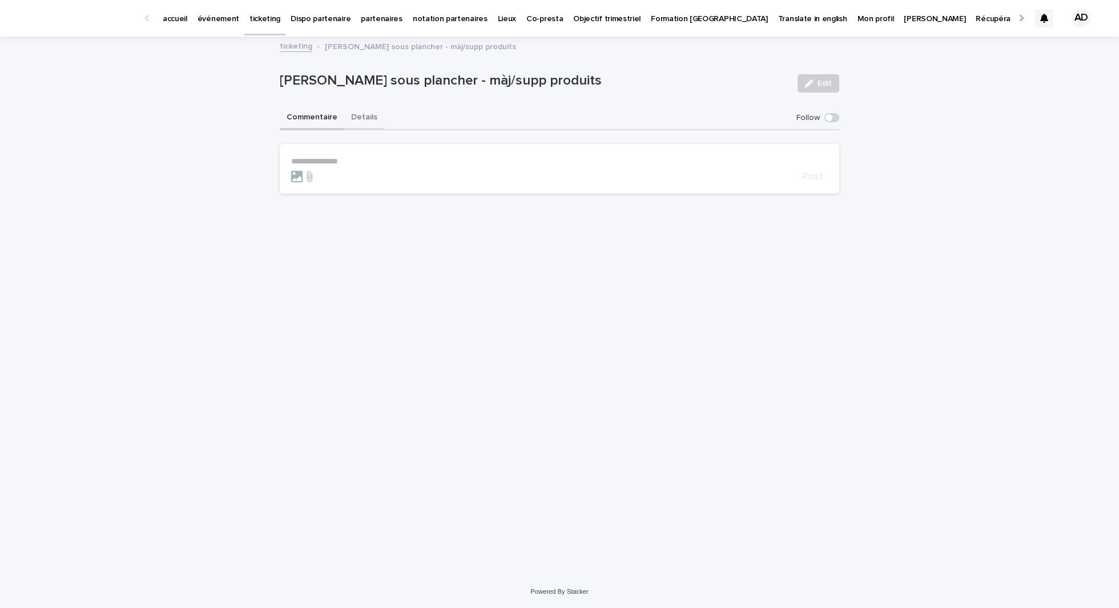
click at [362, 115] on button "Details" at bounding box center [364, 118] width 40 height 24
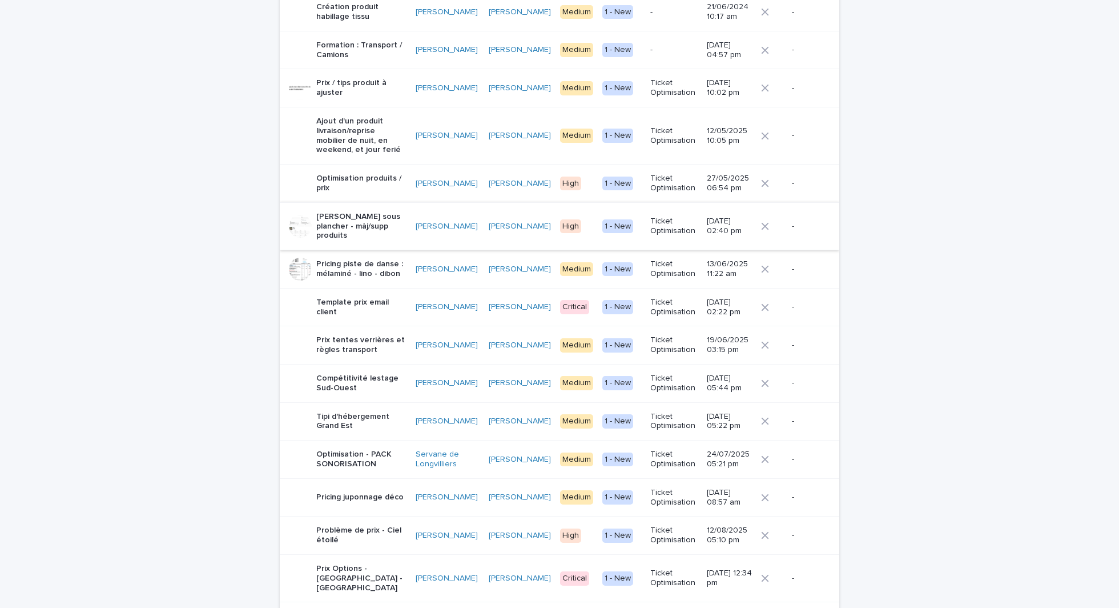
scroll to position [523, 0]
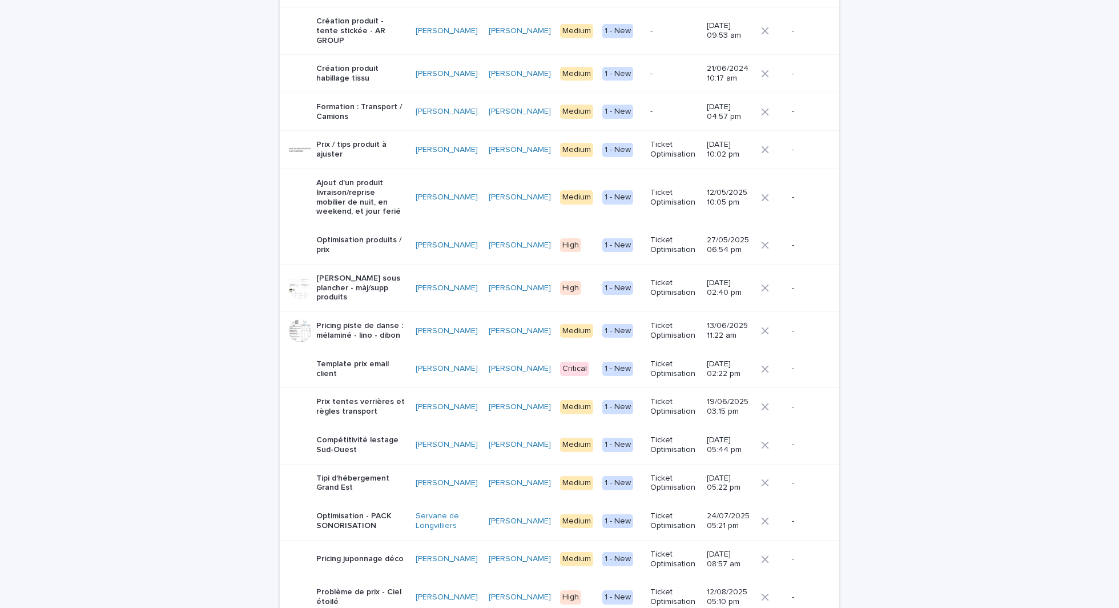
click at [363, 231] on td "Optimisation produits / prix" at bounding box center [345, 245] width 131 height 38
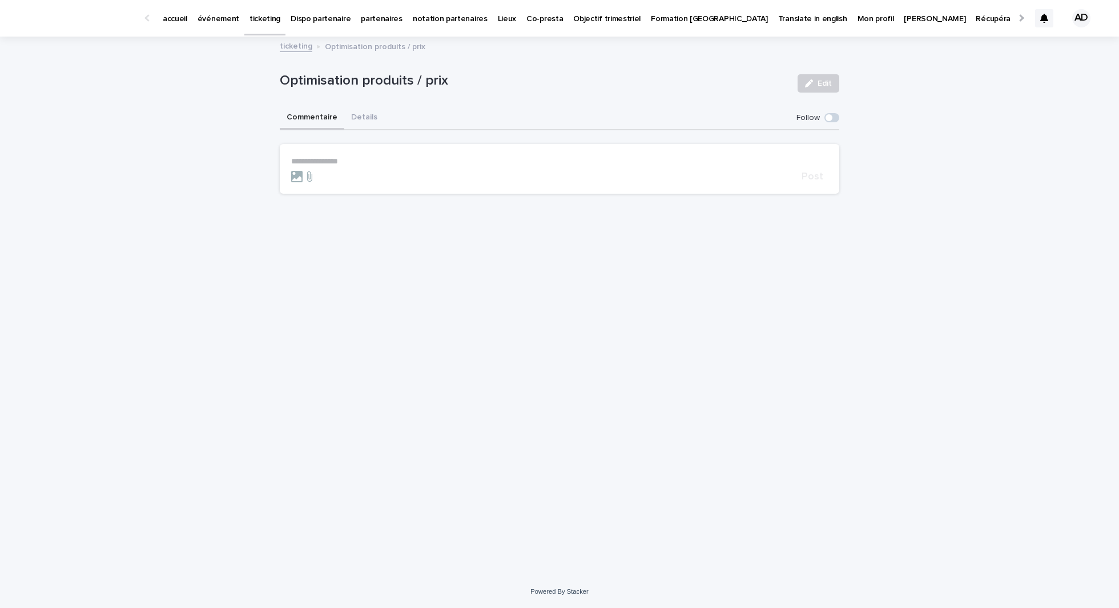
click at [357, 87] on p "Optimisation produits / prix" at bounding box center [534, 81] width 509 height 17
click at [357, 111] on button "Details" at bounding box center [364, 118] width 40 height 24
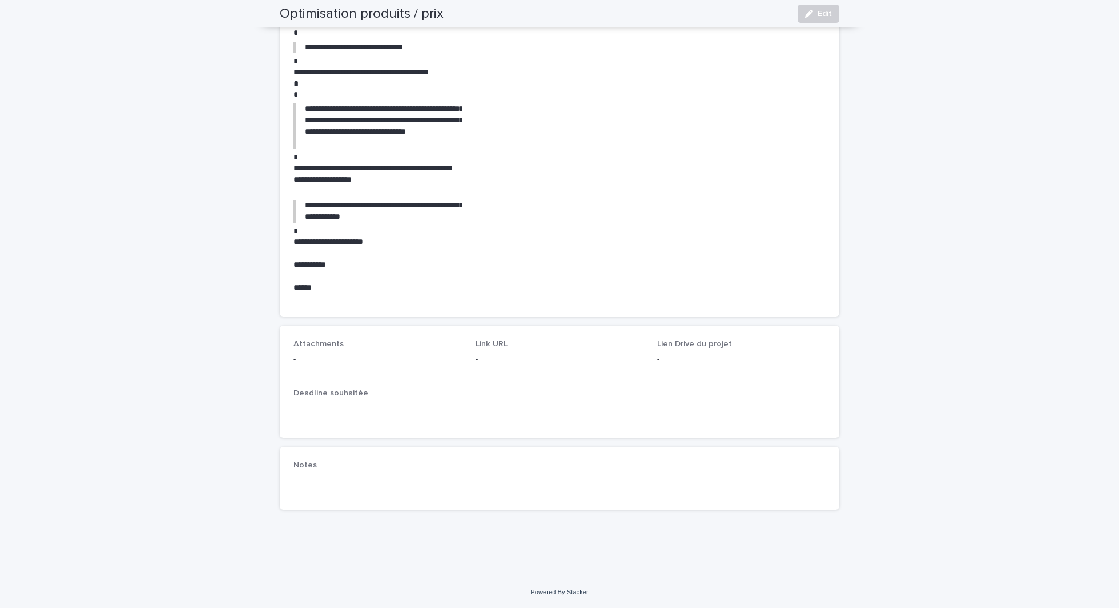
scroll to position [577, 0]
click at [242, 266] on div "**********" at bounding box center [559, 18] width 1119 height 1114
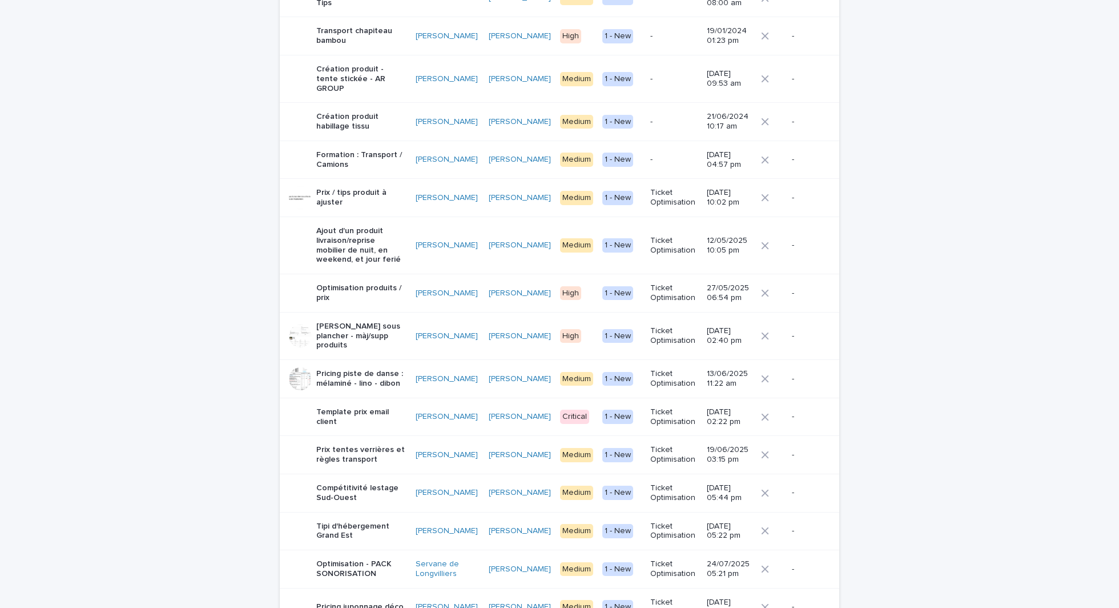
scroll to position [478, 0]
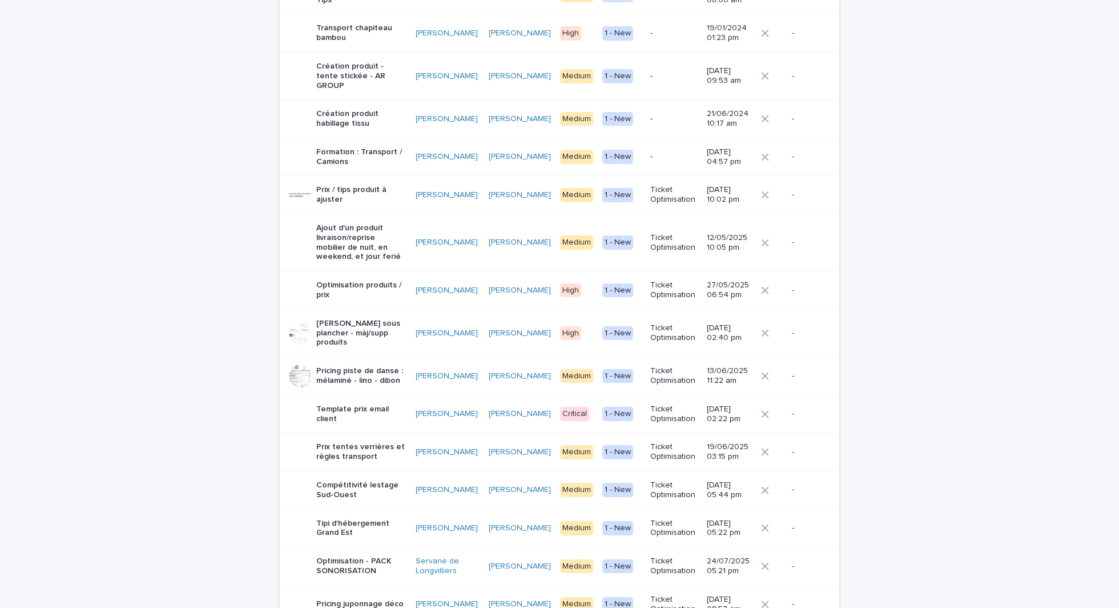
click at [378, 223] on p "Ajout d'un produit livraison/reprise mobilier de nuit, en weekend, et jour ferié" at bounding box center [361, 242] width 90 height 38
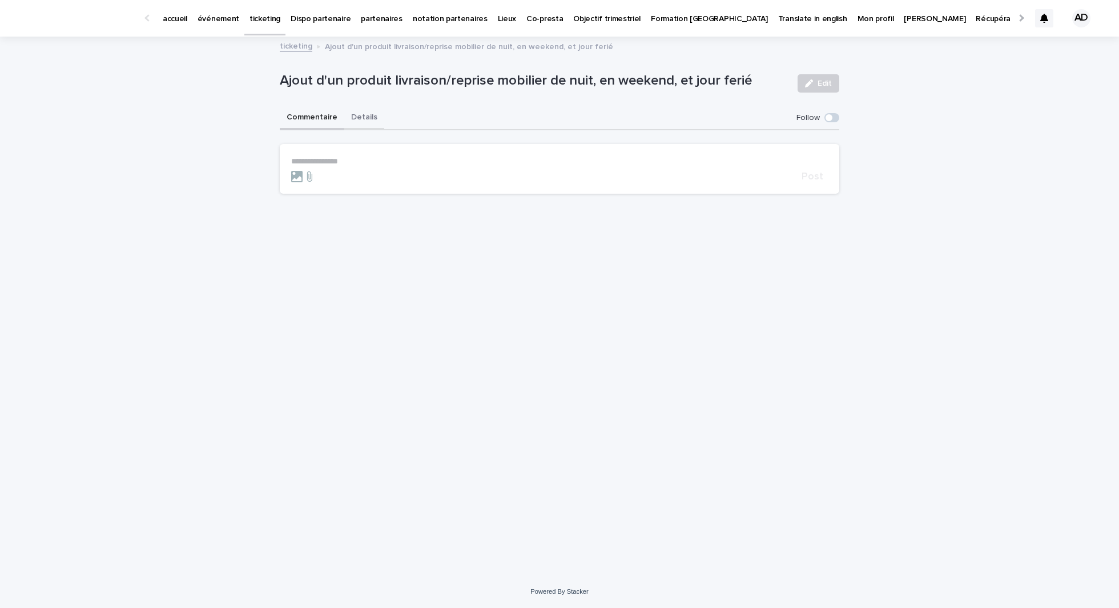
click at [362, 118] on button "Details" at bounding box center [364, 118] width 40 height 24
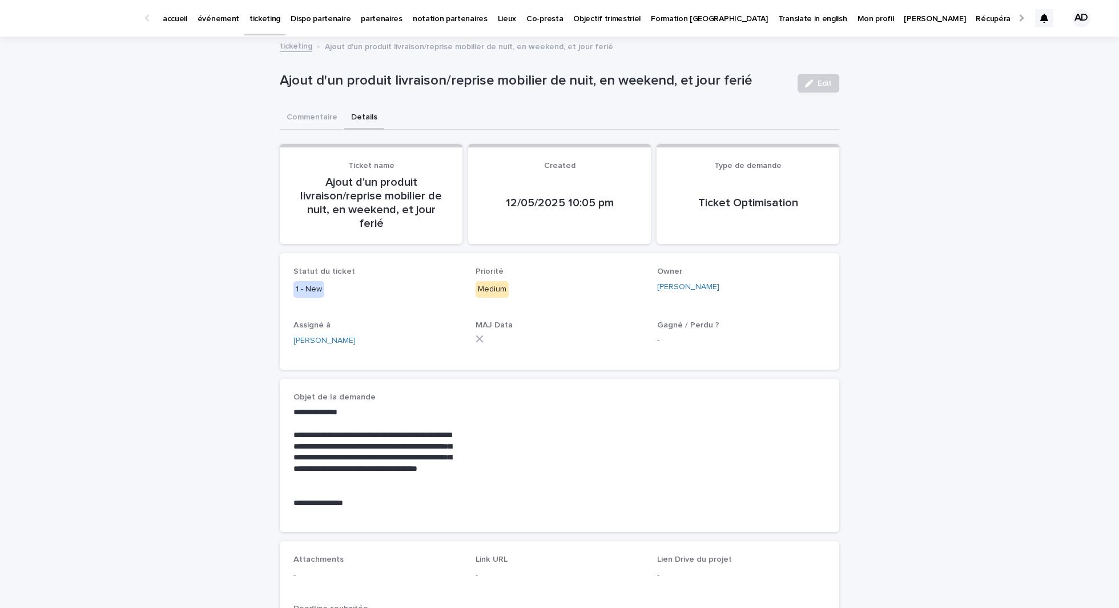
click at [420, 85] on p "Ajout d'un produit livraison/reprise mobilier de nuit, en weekend, et jour ferié" at bounding box center [534, 81] width 509 height 17
drag, startPoint x: 420, startPoint y: 85, endPoint x: 725, endPoint y: 85, distance: 305.0
click at [725, 85] on p "Ajout d'un produit livraison/reprise mobilier de nuit, en weekend, et jour ferié" at bounding box center [534, 81] width 509 height 17
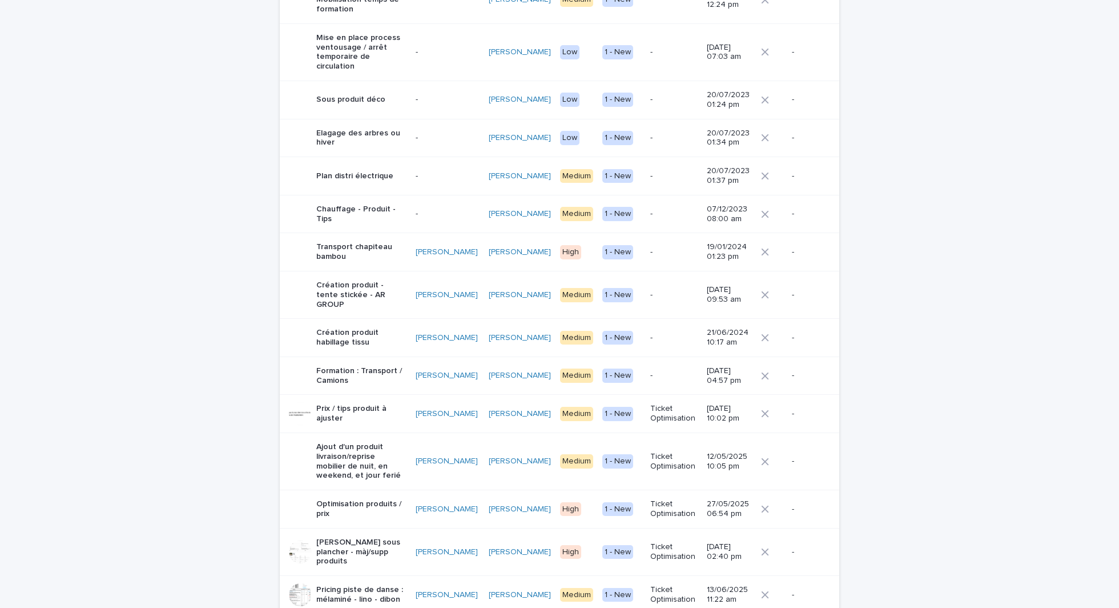
scroll to position [263, 0]
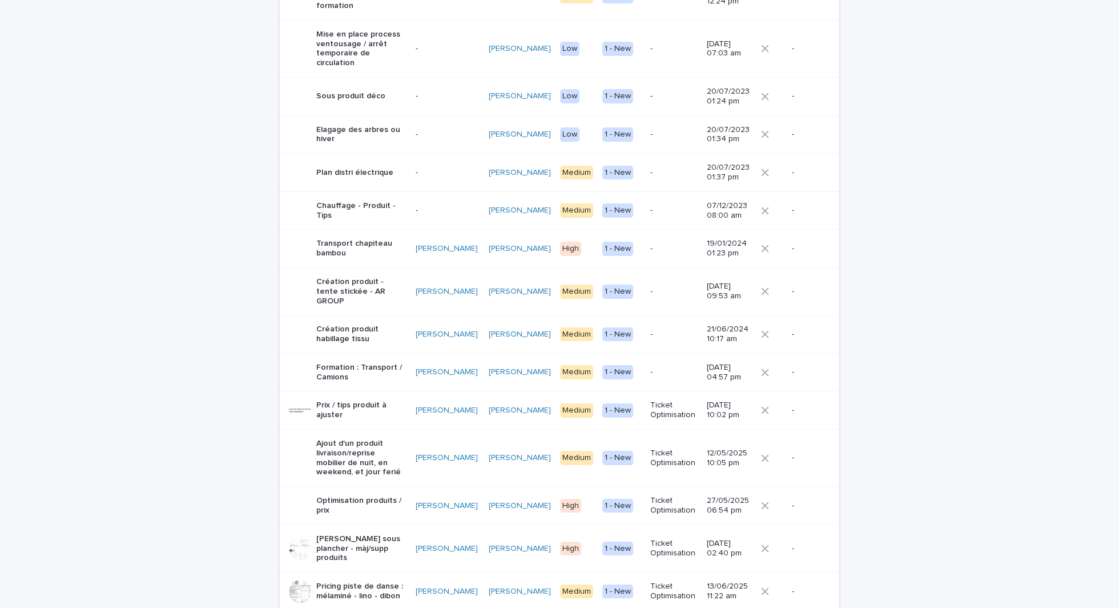
click at [383, 396] on div "Prix / tips produit à ajuster" at bounding box center [348, 410] width 118 height 29
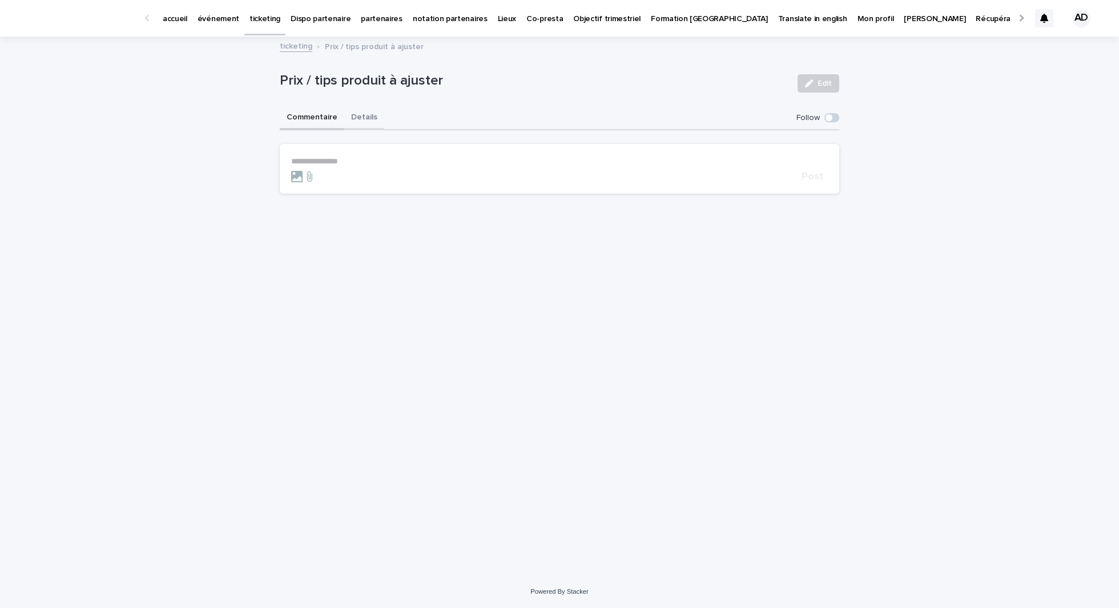
click at [371, 124] on button "Details" at bounding box center [364, 118] width 40 height 24
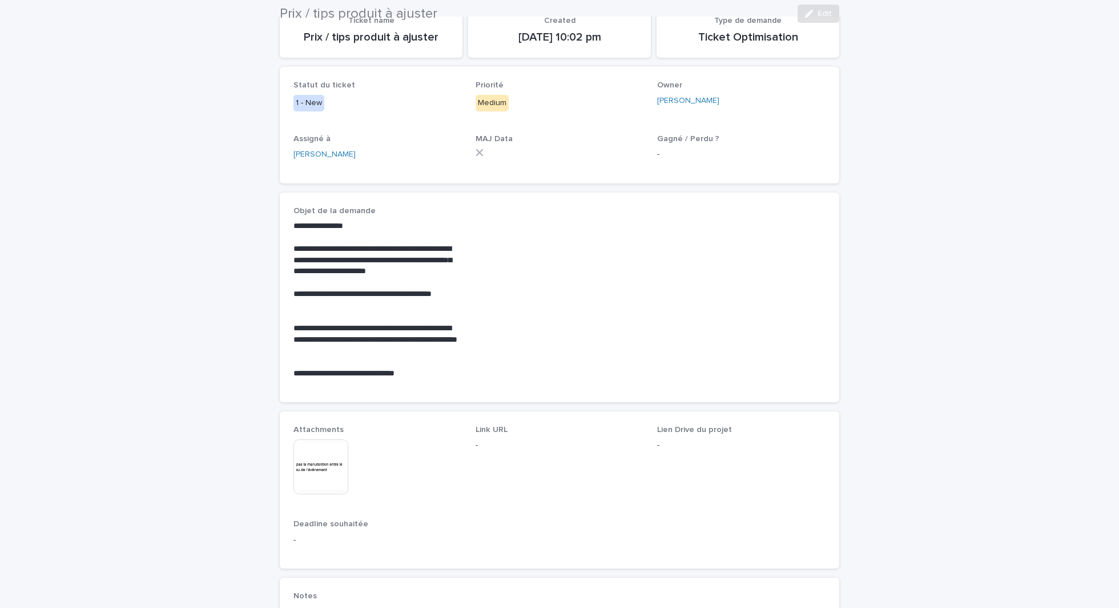
scroll to position [172, 0]
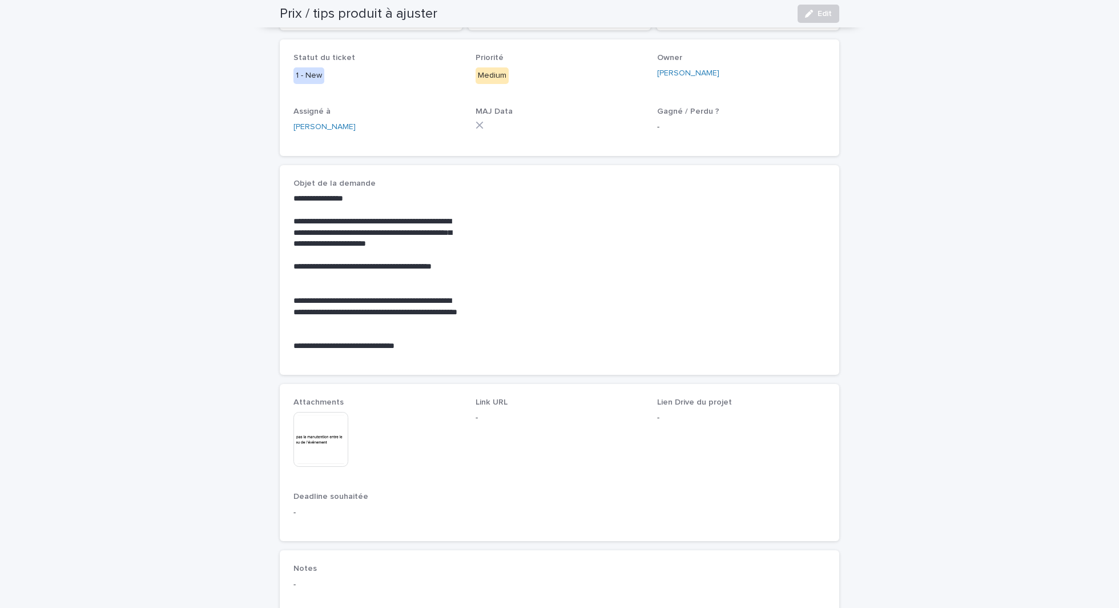
click at [304, 443] on img at bounding box center [321, 439] width 55 height 55
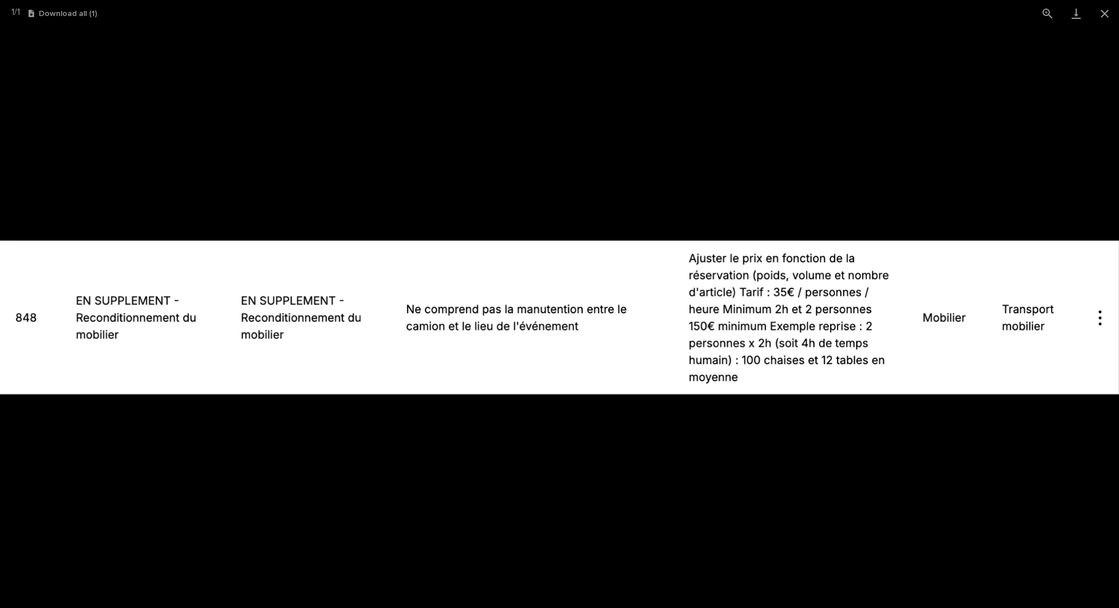
click at [194, 167] on picture at bounding box center [559, 317] width 1119 height 581
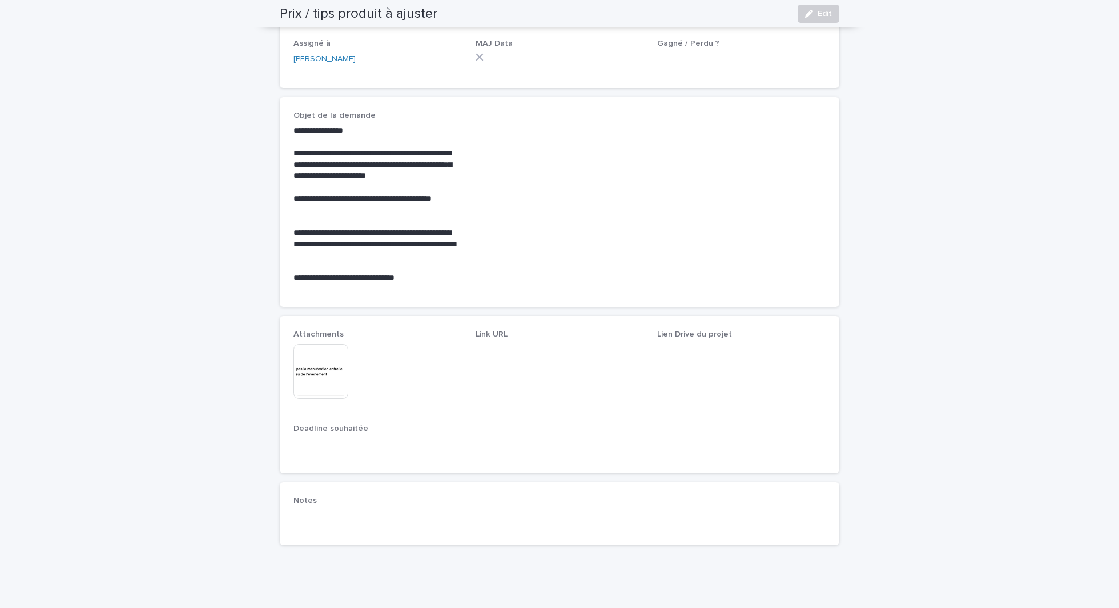
scroll to position [243, 0]
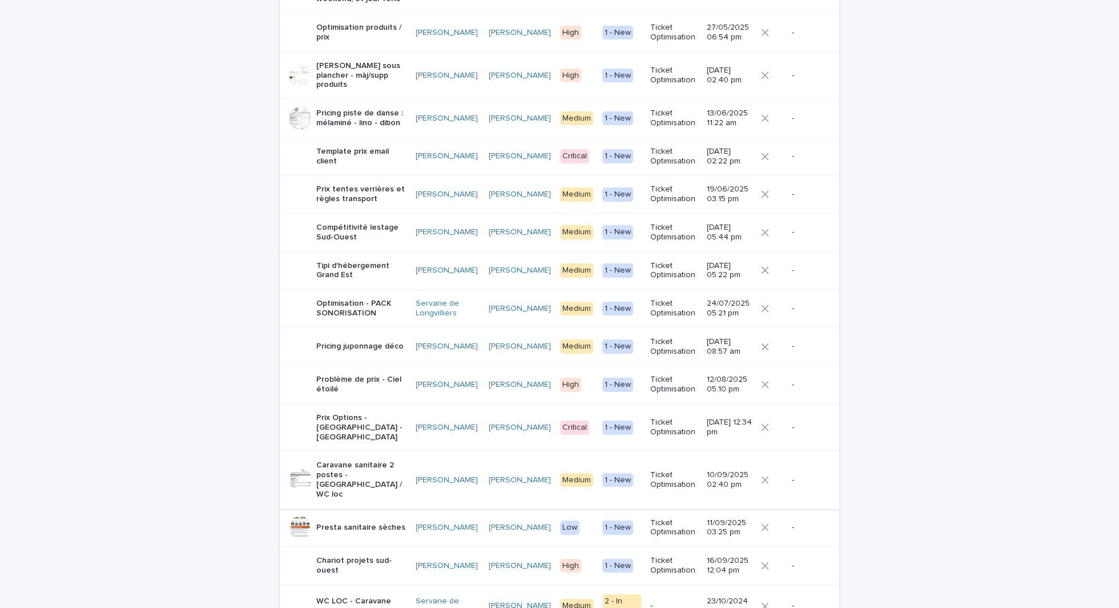
scroll to position [734, 0]
click at [171, 230] on div "Loading... Saving… Loading... Saving… OPTIMISATION ATAWA * Add New Ticket name …" at bounding box center [559, 58] width 1119 height 1513
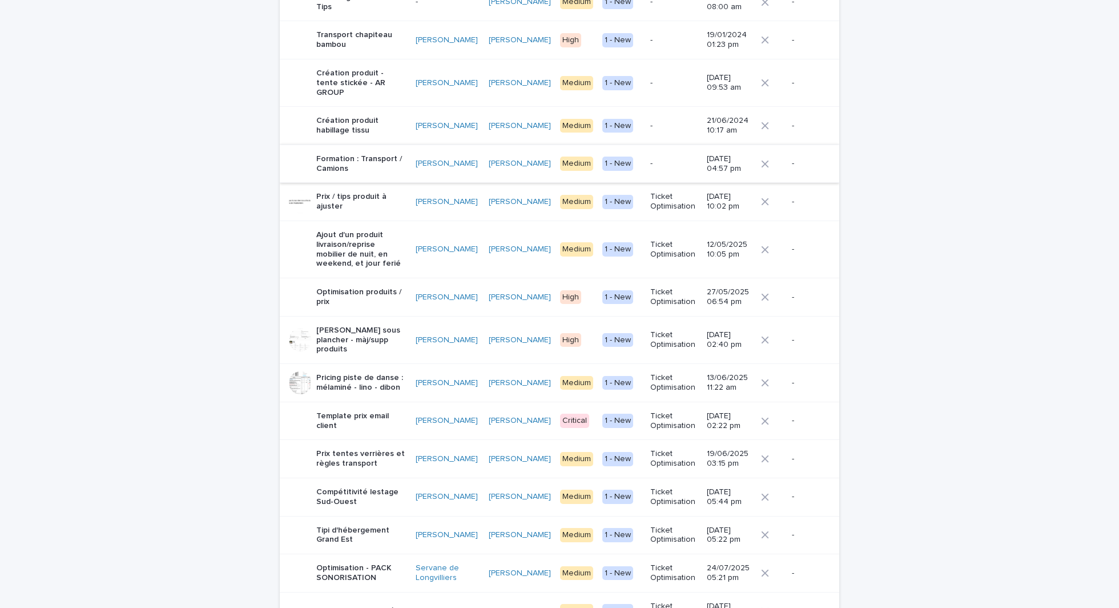
scroll to position [469, 0]
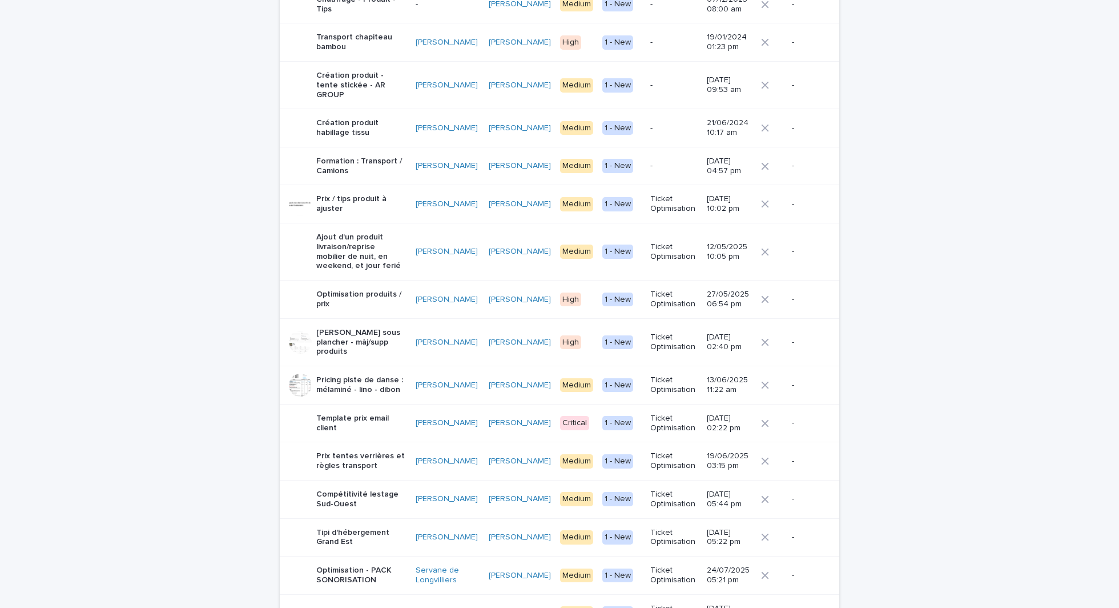
click at [368, 156] on p "Formation : Transport / Camions" at bounding box center [361, 165] width 90 height 19
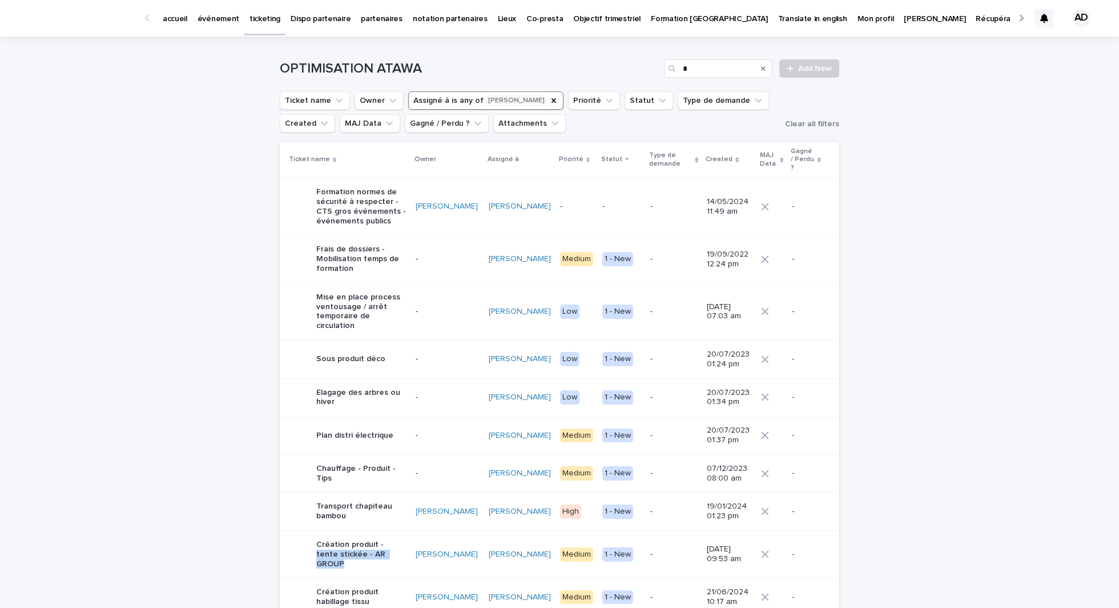
drag, startPoint x: 391, startPoint y: 535, endPoint x: 380, endPoint y: 527, distance: 13.5
click at [380, 540] on p "Création produit - tente stickée - AR GROUP" at bounding box center [361, 554] width 90 height 29
click at [355, 499] on div "Transport chapiteau bambou" at bounding box center [361, 511] width 90 height 29
click at [378, 464] on p "Chauffage - Produit - Tips" at bounding box center [361, 473] width 90 height 19
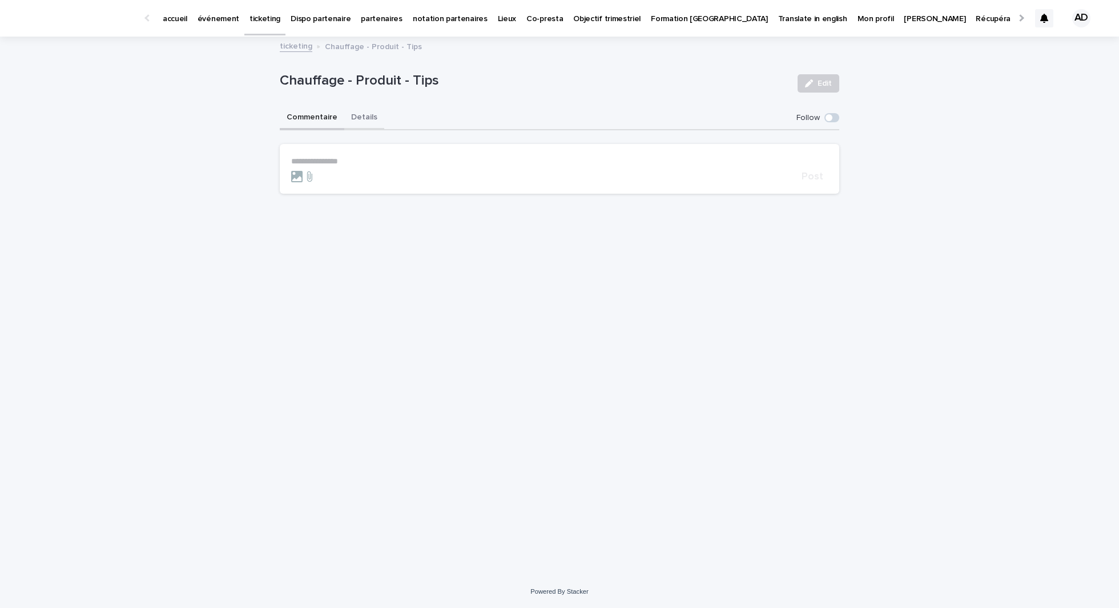
click at [360, 123] on button "Details" at bounding box center [364, 118] width 40 height 24
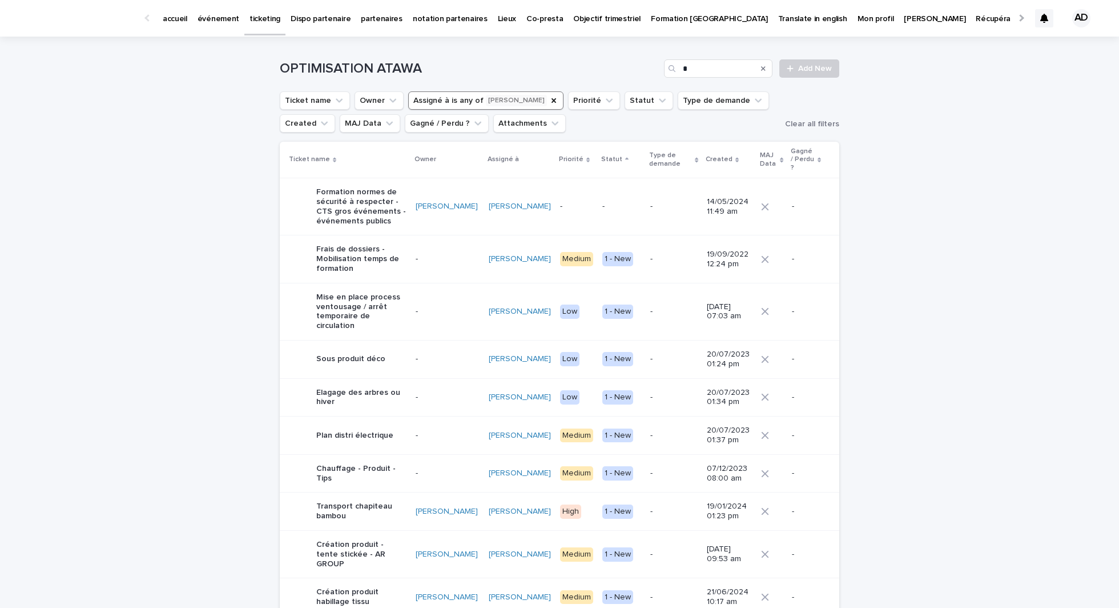
click at [375, 431] on p "Plan distri électrique" at bounding box center [354, 436] width 77 height 10
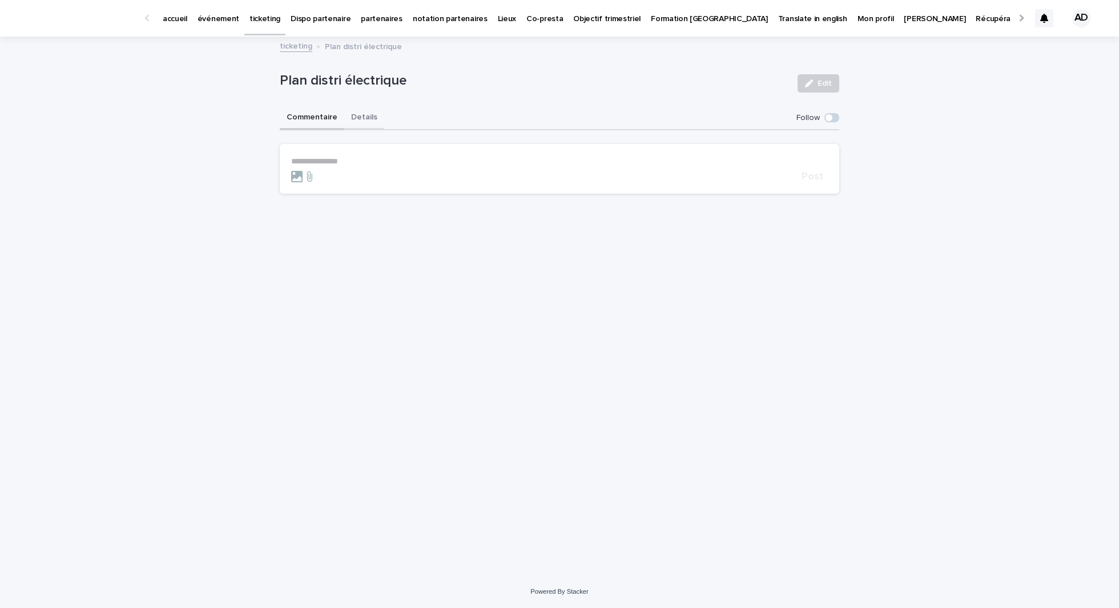
click at [367, 110] on button "Details" at bounding box center [364, 118] width 40 height 24
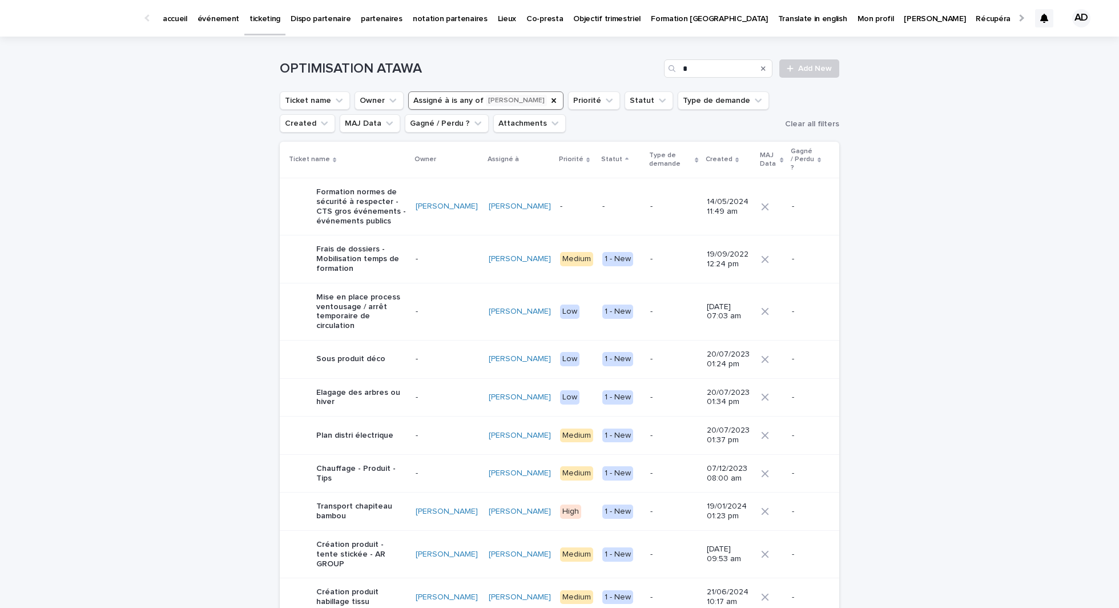
click at [380, 386] on div "Elagage des arbres ou hiver" at bounding box center [361, 397] width 90 height 29
click at [369, 307] on p "Mise en place process ventousage / arrêt temporaire de circulation" at bounding box center [361, 311] width 90 height 38
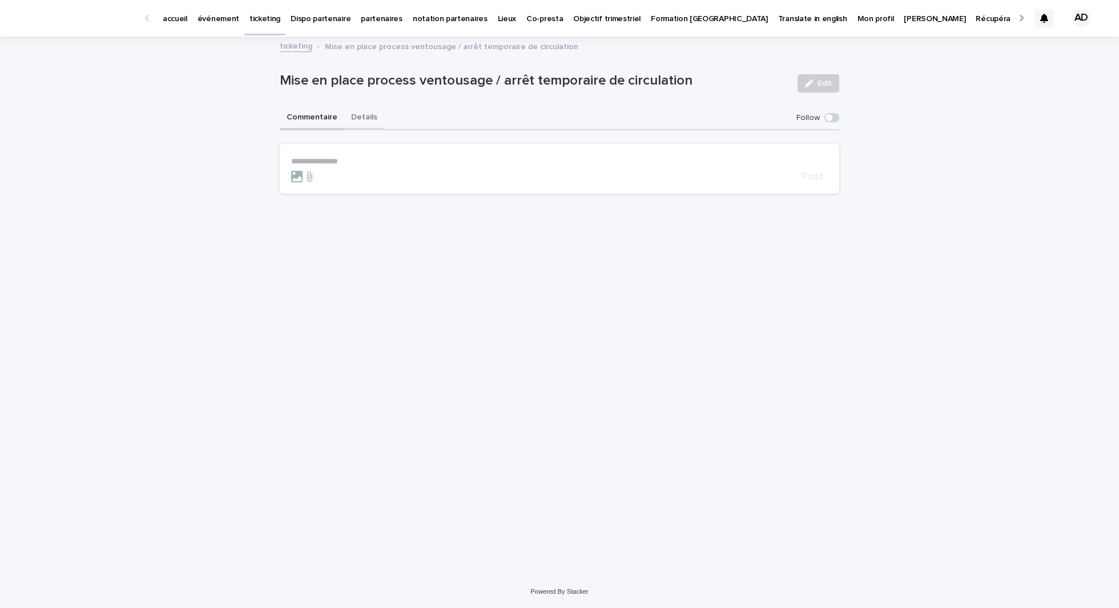
click at [356, 123] on button "Details" at bounding box center [364, 118] width 40 height 24
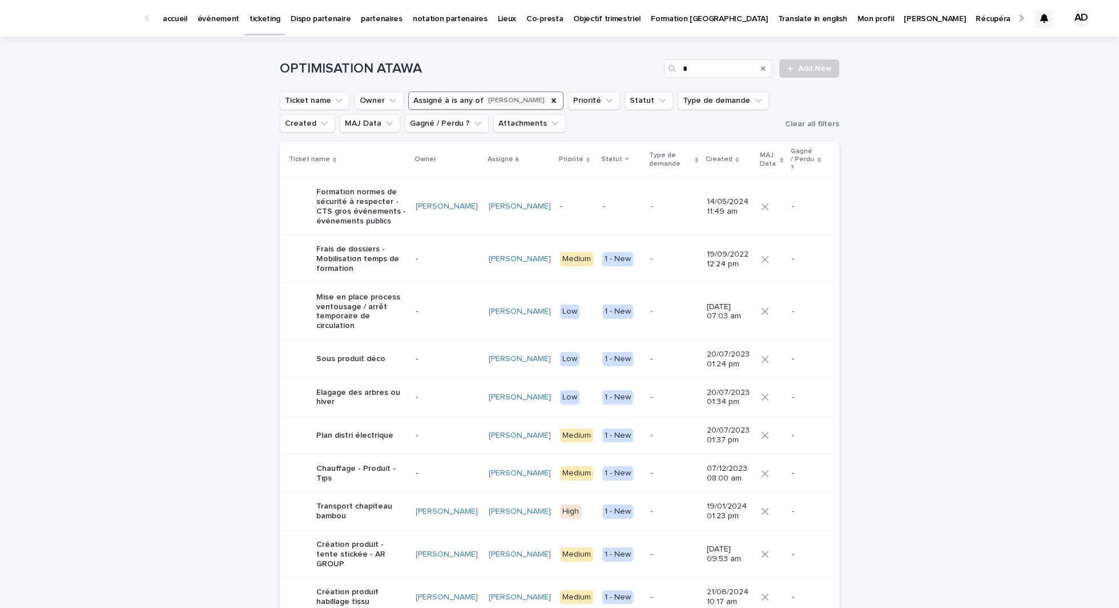
click at [355, 259] on p "Frais de dossiers - Mobilisation temps de formation" at bounding box center [361, 258] width 90 height 29
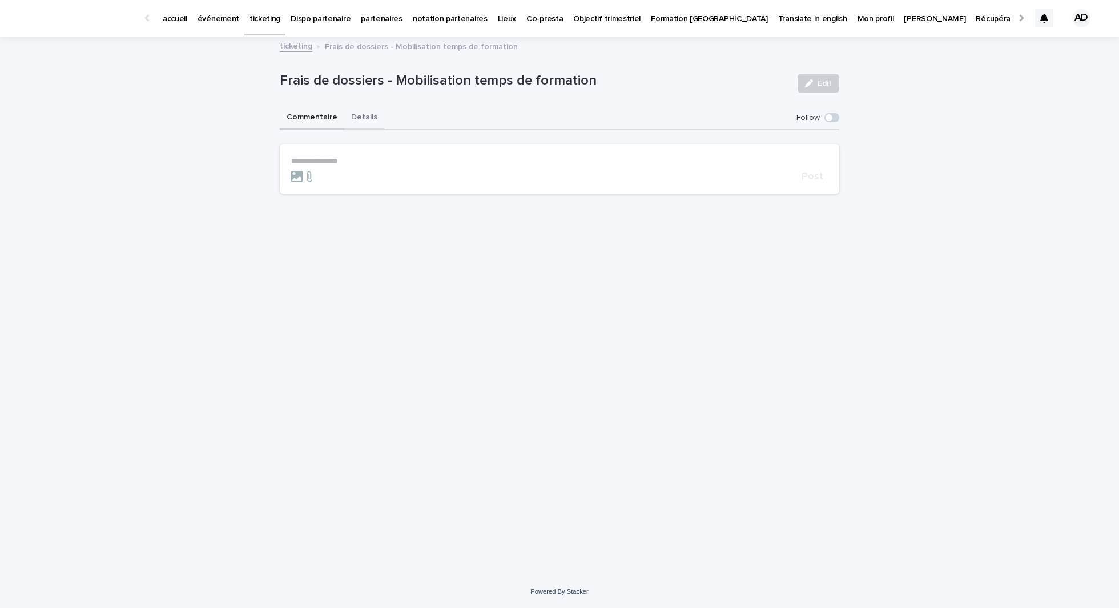
click at [356, 119] on button "Details" at bounding box center [364, 118] width 40 height 24
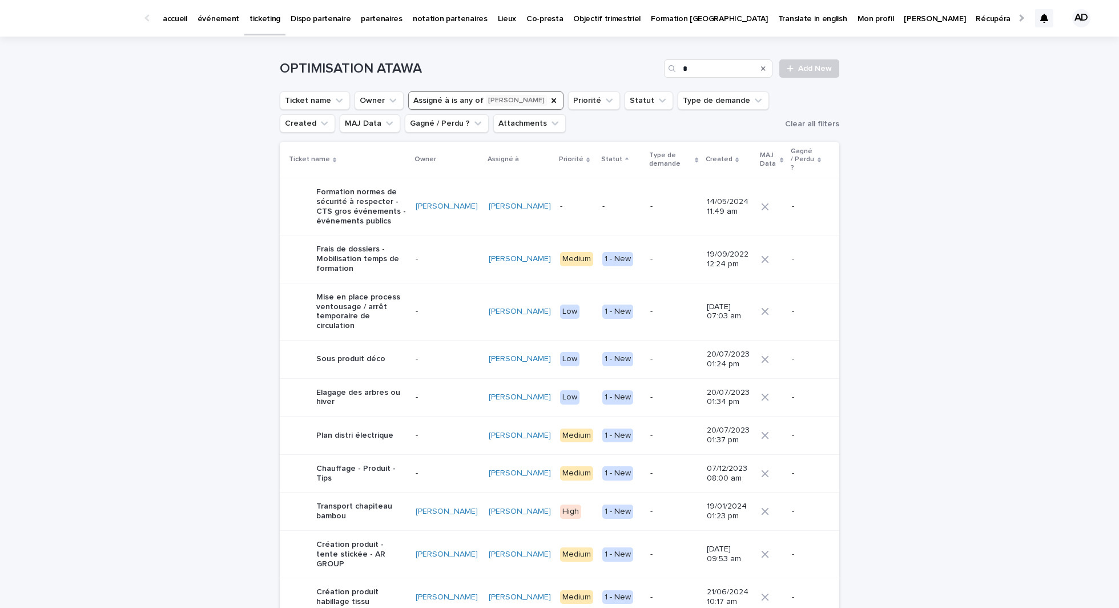
click at [381, 207] on p "Formation normes de sécurité à respecter - CTS gros événements - événements pub…" at bounding box center [361, 206] width 90 height 38
click at [769, 71] on div "Search" at bounding box center [763, 68] width 18 height 18
click at [764, 68] on icon "Search" at bounding box center [763, 68] width 5 height 5
